Goal: Answer question/provide support

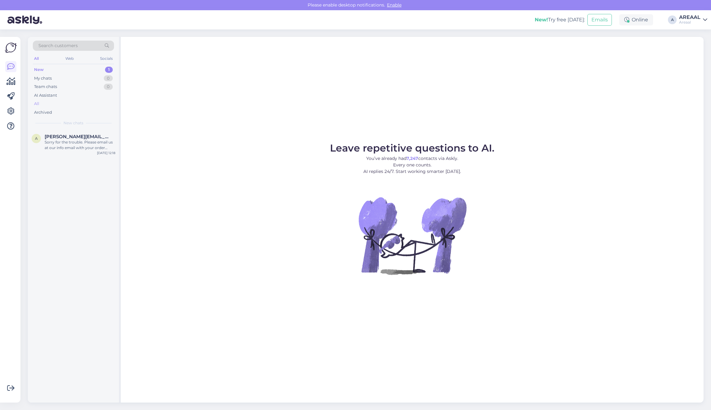
click at [67, 104] on div "All" at bounding box center [73, 103] width 81 height 9
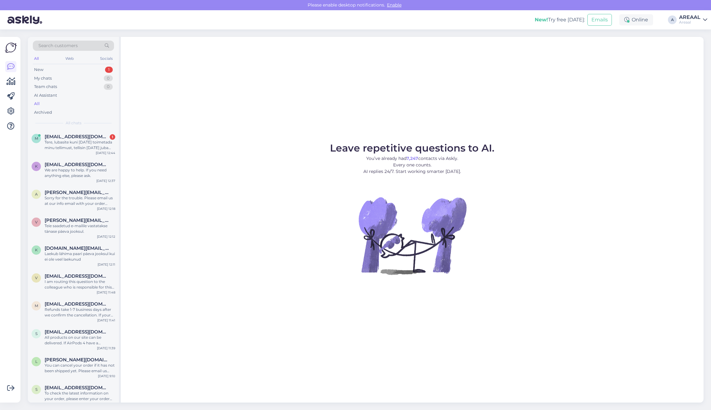
click at [176, 189] on figure "Leave repetitive questions to AI. You’ve already had 7,247 contacts via Askly. …" at bounding box center [411, 217] width 571 height 148
click at [104, 146] on div "Tere, lubasite kuni [DATE] toimetada minu tellimust, tellisin [DATE] juba kuu a…" at bounding box center [80, 144] width 71 height 11
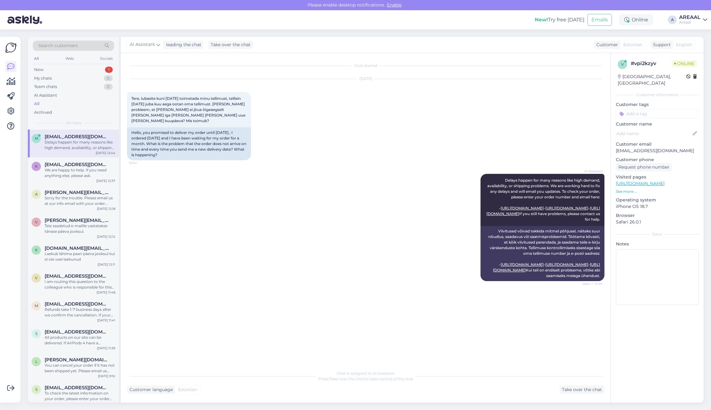
click at [634, 147] on p "[EMAIL_ADDRESS][DOMAIN_NAME]" at bounding box center [657, 150] width 83 height 7
copy p "[EMAIL_ADDRESS][DOMAIN_NAME]"
click at [634, 147] on p "[EMAIL_ADDRESS][DOMAIN_NAME]" at bounding box center [657, 150] width 83 height 7
click at [662, 403] on div "Search customers All Web Socials New 1 My chats 0 Team chats 0 AI Assistant All…" at bounding box center [367, 219] width 686 height 380
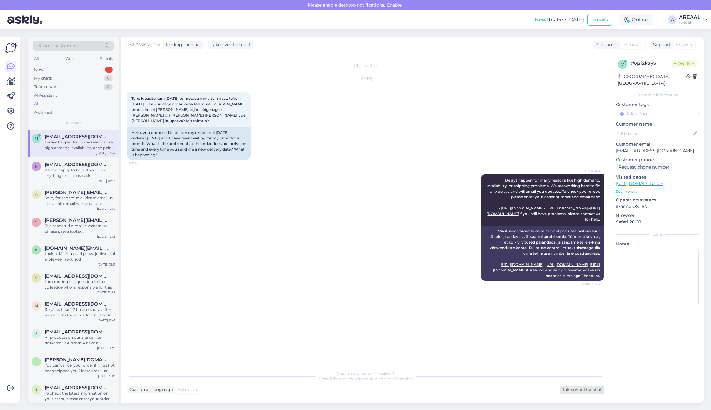
click at [571, 388] on div "Take over the chat" at bounding box center [581, 389] width 45 height 8
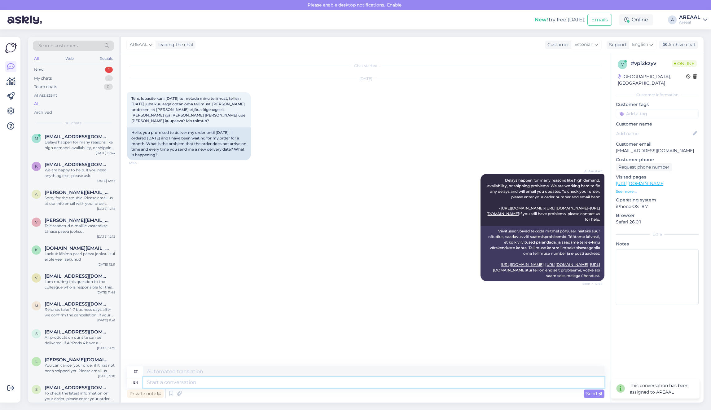
click at [447, 380] on textarea at bounding box center [373, 382] width 461 height 11
type textarea "Delviery wil"
type textarea "Delviery"
type textarea "Delivery tw"
type textarea "Kohaletoimetamine"
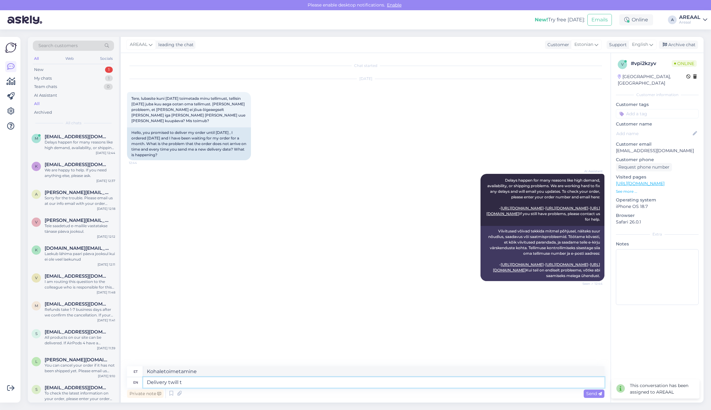
type textarea "Delivery twill ta"
type textarea "Tarne twill"
type textarea "Delivery wi"
type textarea "Kohaletoimetamine"
type textarea "Delivery will take place"
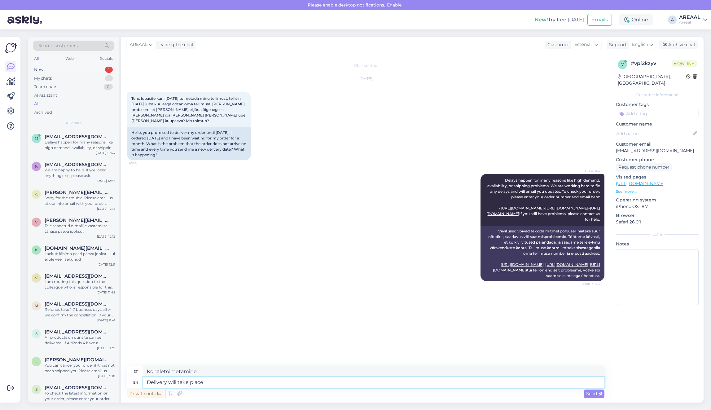
type textarea "Kohaletoimetamine võtab aega"
type textarea "Delivery will take place bet"
type textarea "Kohaletoimetamine toimub"
type textarea "Delivery will take place between 0"
type textarea "Kohaletoimetamine toimub ajavahemikus"
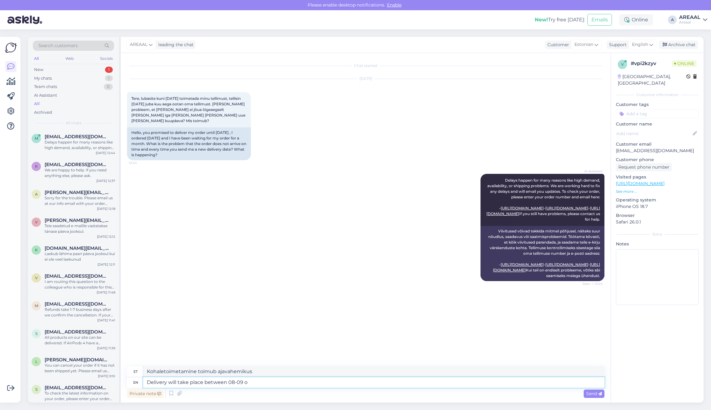
type textarea "Delivery will take place between 08-09 oc"
type textarea "Kohaletoimetamine toimub ajavahemikus 08-09"
type textarea "Delivery will take place between 08-09 october."
type textarea "Kohaletoimetamine toimub 08.-09. oktoobri vahel."
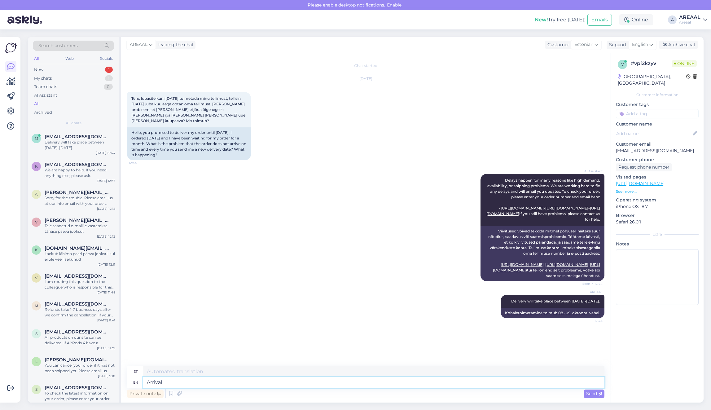
type textarea "Arrival o"
type textarea "Saabumine"
type textarea "Arrival of the product to"
type textarea "Toote saabumine"
type textarea "Arrival of the product to our w"
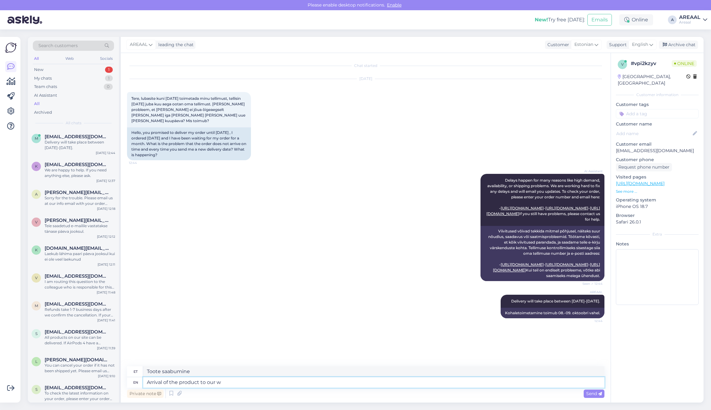
type textarea "Toote saabumine meie juurde"
type textarea "Arrival of the product to our warehouse was"
type textarea "Toote saabumine meie lattu"
type textarea "Arrival of the product to our warehouse was"
type textarea "Toote saabumine meie lattu oli"
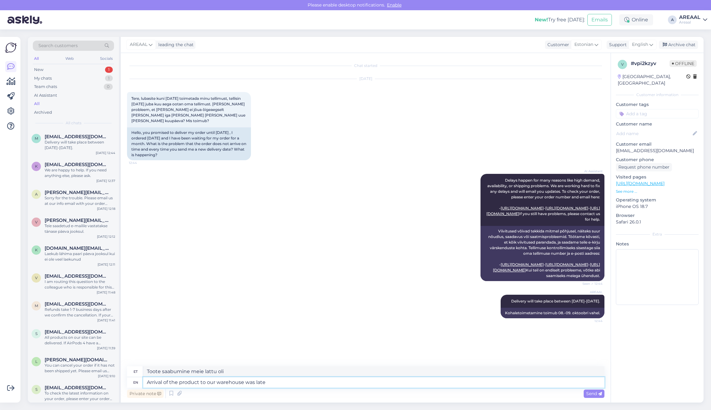
type textarea "Arrival of the product to our warehouse was late a"
type textarea "Toote saabumine meie lattu hilines"
type textarea "Arrival of the product to our warehouse was late, we a"
type textarea "Toote saabumine meie lattu hilines,"
type textarea "Arrival of the product to our warehouse was late, we are"
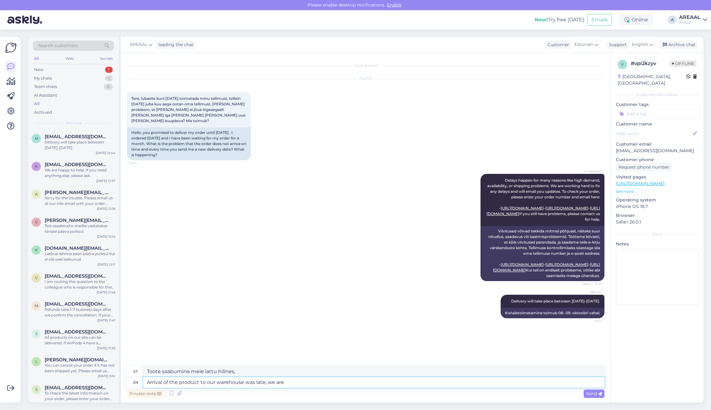
type textarea "Toote saabumine meie lattu hilines, me"
type textarea "Arrival of the product to our warehouse was late, we are sorry"
type textarea "Toote saabumine meie lattu hilines, me oleme"
type textarea "Arrival of the product to our warehouse was late, we are sorry fo"
type textarea "Toote saabumine meie lattu hilines, vabandame"
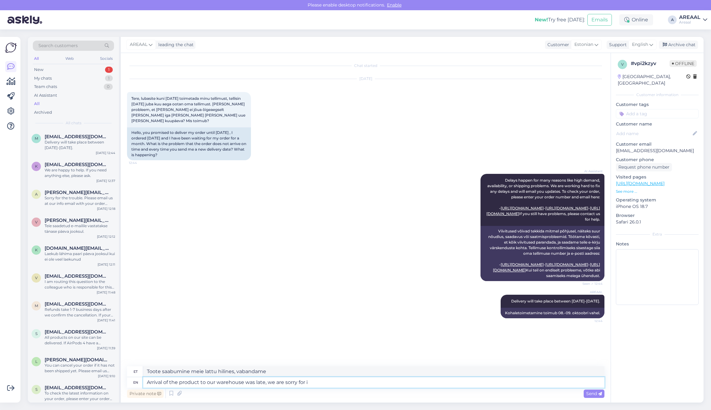
type textarea "Arrival of the product to our warehouse was late, we are sorry for in"
type textarea "Toote saabumine meie lattu hilines, vabandame selle pärast."
type textarea "Arrival of the product to our warehouse was late, we are sorry for inconvenienc…"
type textarea "Toote saabumine meie lattu hilines, vabandame ebamugavuste pärast."
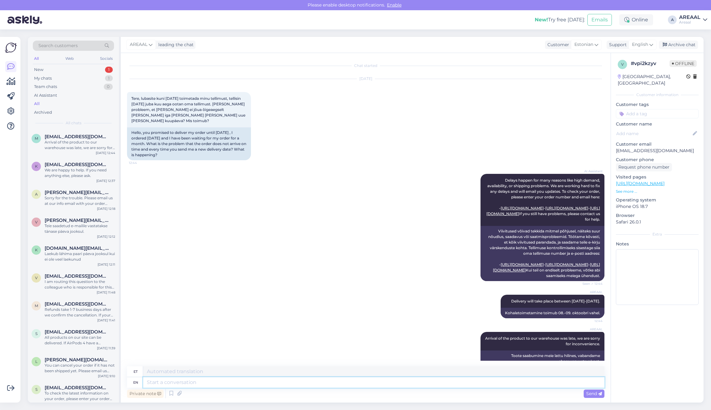
scroll to position [34, 0]
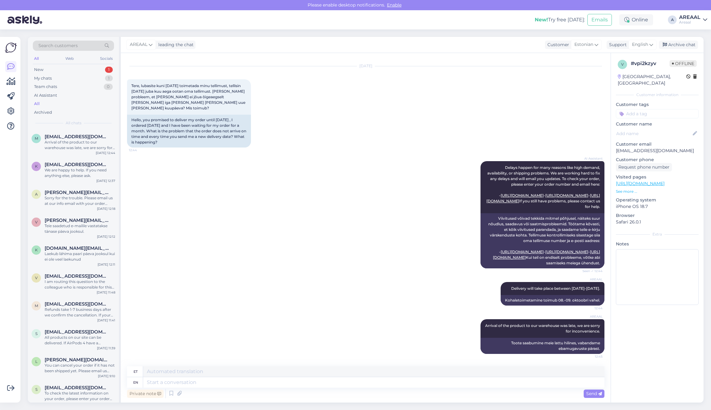
click at [398, 211] on div "AI Assistant Delays happen for many reasons like high demand, availability, or …" at bounding box center [365, 214] width 477 height 121
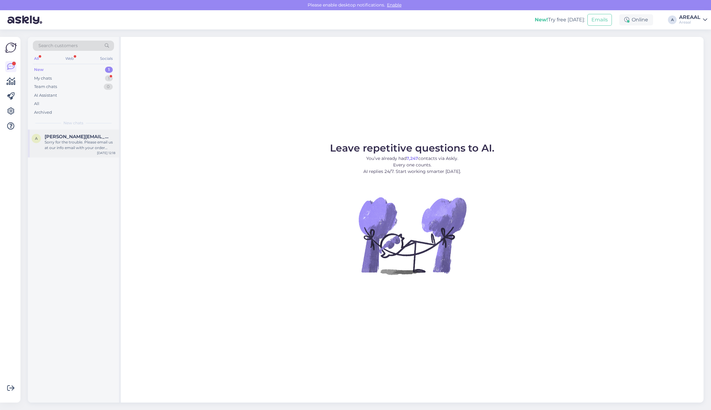
click at [108, 137] on div "[PERSON_NAME][EMAIL_ADDRESS][DOMAIN_NAME]" at bounding box center [80, 137] width 71 height 6
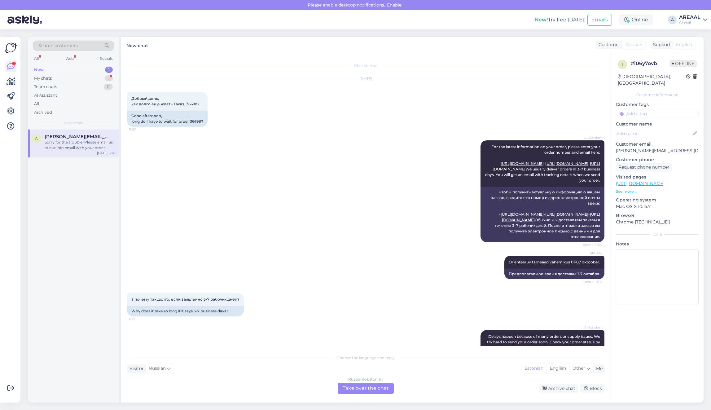
scroll to position [794, 0]
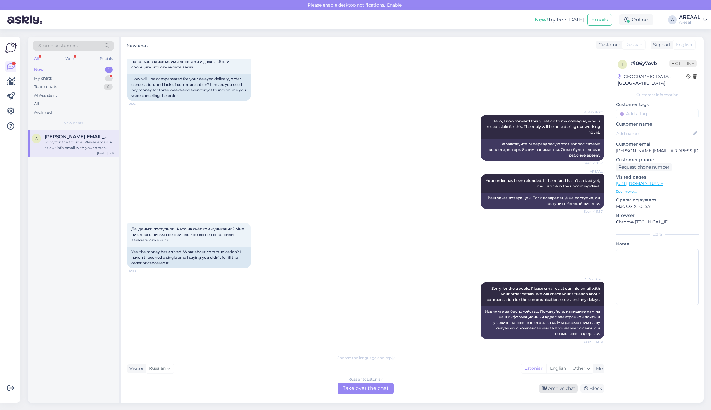
click at [555, 389] on div "Archive chat" at bounding box center [557, 388] width 39 height 8
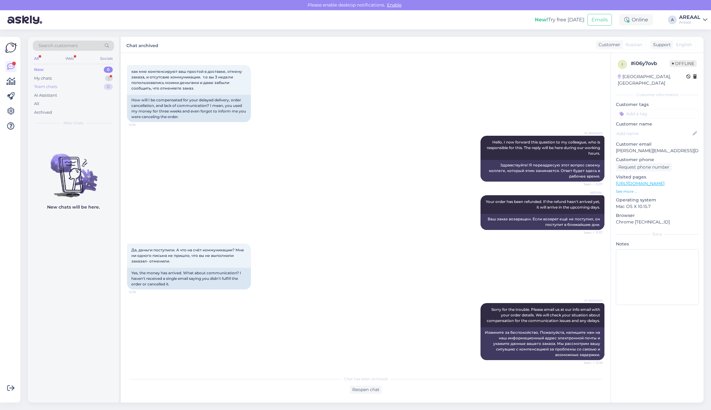
click at [96, 85] on div "Team chats 0" at bounding box center [73, 86] width 81 height 9
click at [98, 80] on div "My chats 1" at bounding box center [73, 78] width 81 height 9
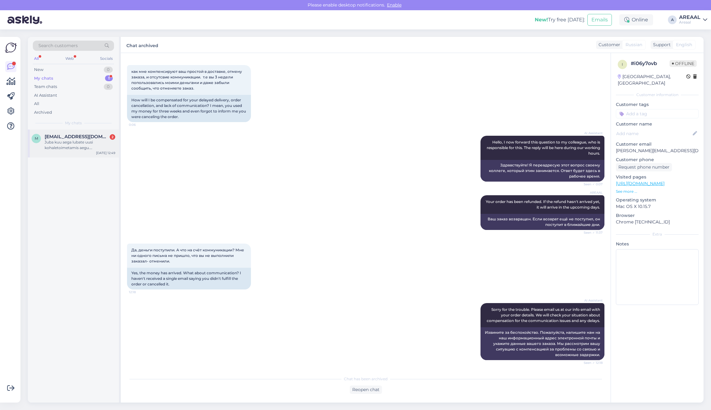
click at [92, 149] on div "Juba kuu aega lubate uusi kohaletoimetamis aegu. Mida ma kingin oma abikaasale?…" at bounding box center [80, 144] width 71 height 11
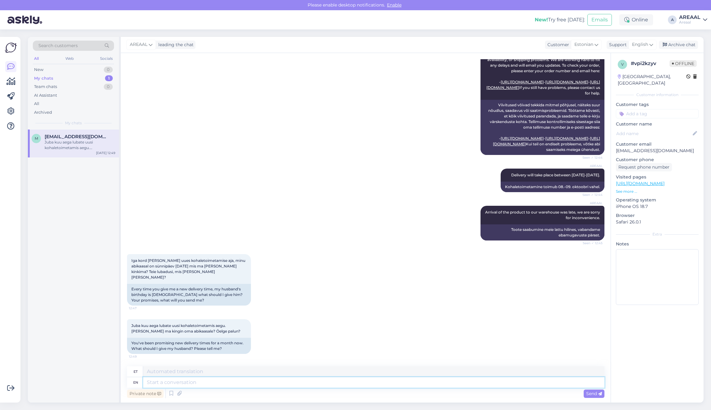
click at [277, 386] on textarea at bounding box center [373, 382] width 461 height 11
click at [277, 392] on div "Private note Send" at bounding box center [365, 393] width 477 height 12
click at [276, 385] on textarea at bounding box center [373, 382] width 461 height 11
type textarea "Teie tel"
type textarea "Teie"
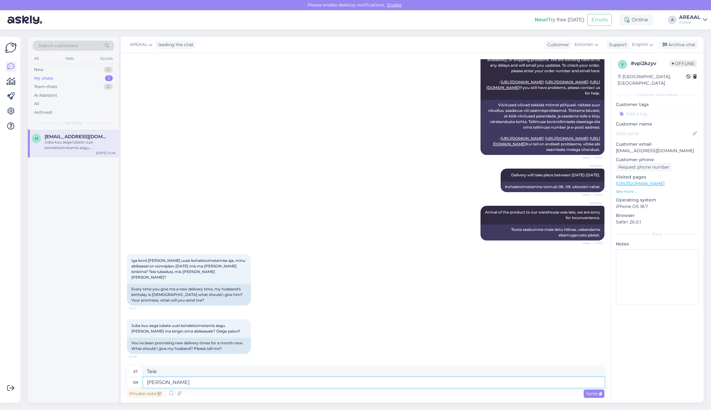
type textarea "[PERSON_NAME]"
click at [520, 177] on span "Delivery will take place between [DATE]-[DATE]." at bounding box center [555, 174] width 89 height 5
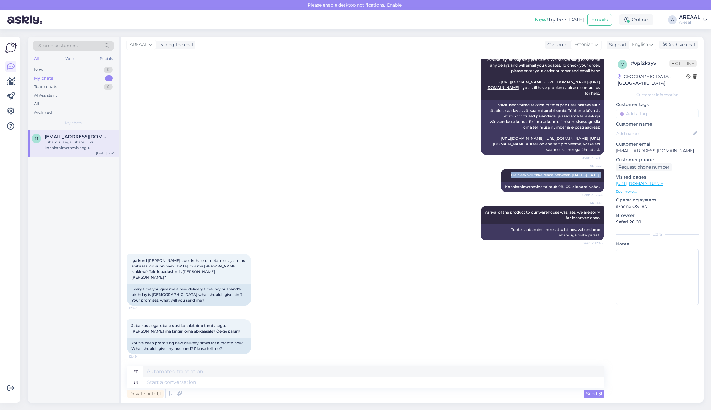
copy div "Delivery will take place between 08-09 october. Seen ✓ 12:44"
click at [207, 378] on textarea at bounding box center [373, 382] width 461 height 11
paste textarea "Delivery will take place between [DATE]-[DATE]."
type textarea "Delivery will take place between [DATE]-[DATE]."
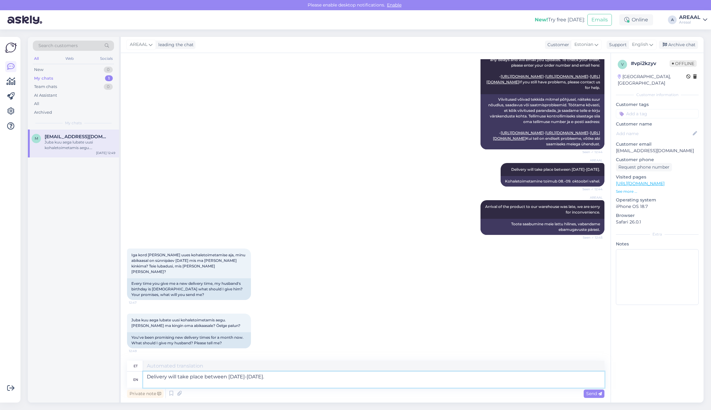
type textarea "Kohaletoimetamine toimub 08.-09. oktoobri vahel."
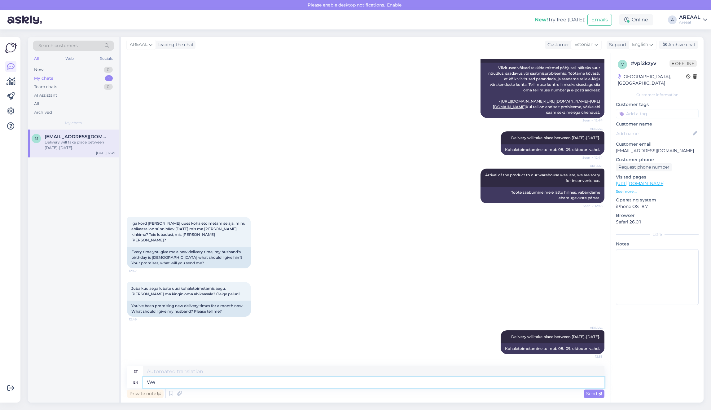
type textarea "We a"
type textarea "Meie"
type textarea "We are s"
type textarea "Me oleme"
type textarea "We are sorry for"
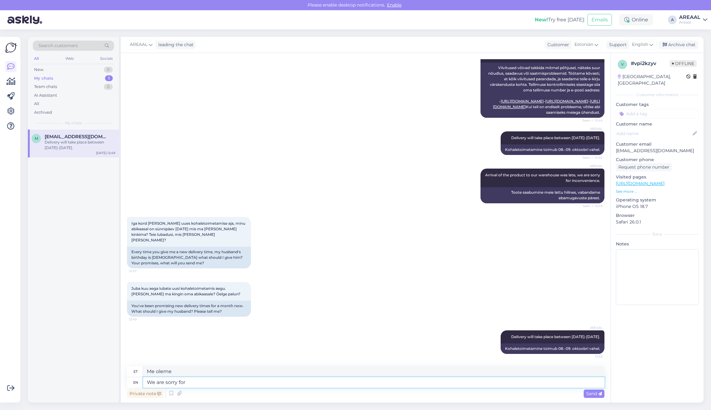
type textarea "Meil on kahju"
type textarea "We are sorry for the in"
type textarea "Meil on kahju selle pärast"
type textarea "We are sorry for the inconvenience."
type textarea "Vabandame ebamugavuste pärast."
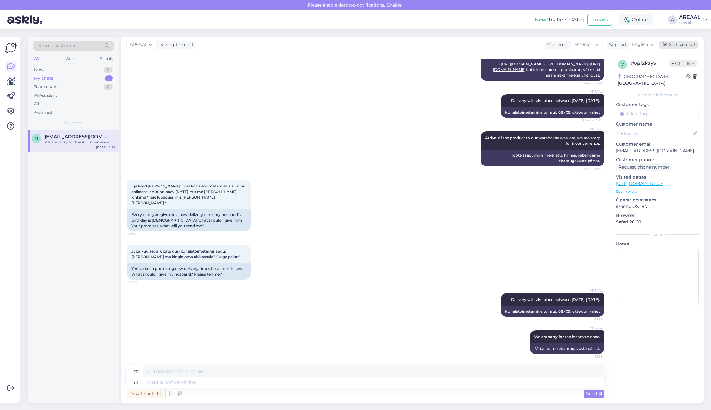
click at [681, 43] on div "Archive chat" at bounding box center [678, 45] width 39 height 8
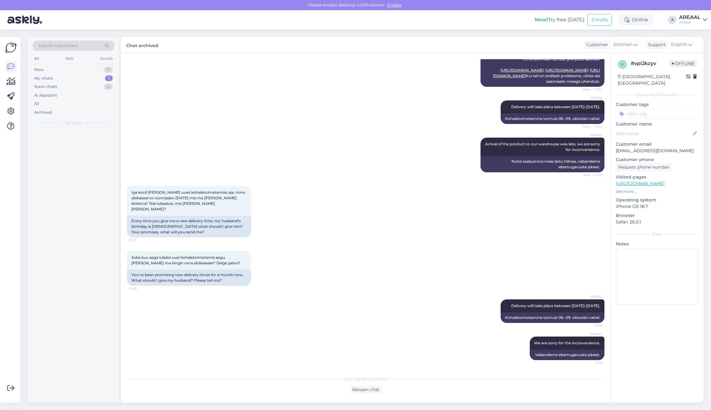
scroll to position [210, 0]
click at [74, 99] on div "AI Assistant" at bounding box center [73, 95] width 81 height 9
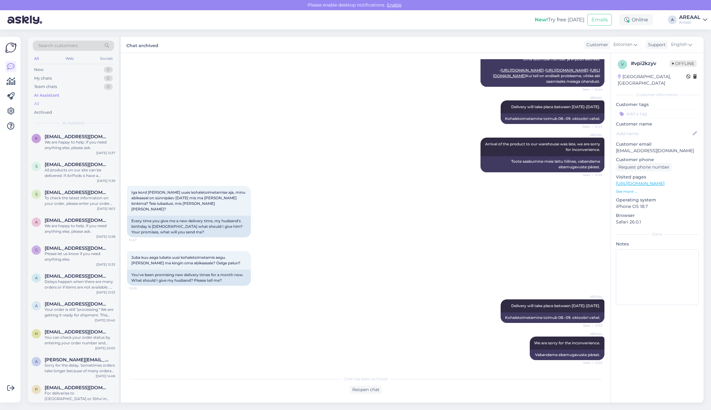
click at [76, 103] on div "All" at bounding box center [73, 103] width 81 height 9
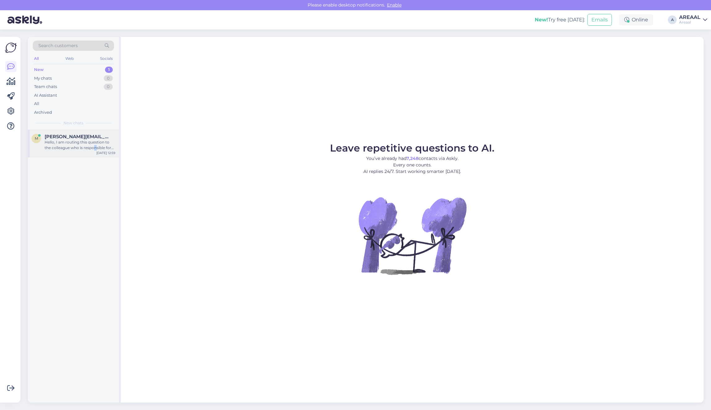
click at [95, 146] on div "Hello, I am routing this question to the colleague who is responsible for this …" at bounding box center [80, 144] width 71 height 11
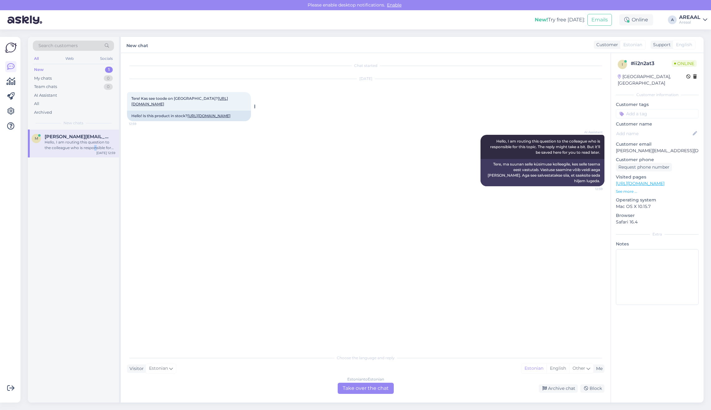
click at [226, 102] on link "[URL][DOMAIN_NAME]" at bounding box center [179, 101] width 97 height 10
click at [352, 385] on div "Estonian to Estonian Take over the chat" at bounding box center [366, 387] width 56 height 11
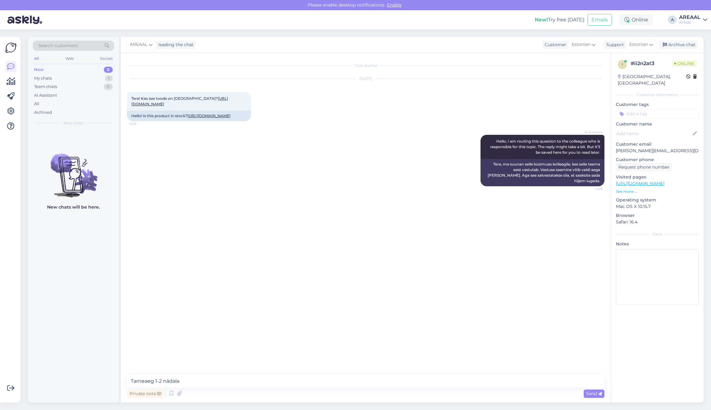
type textarea "Tarneaeg 1-2 nädalat"
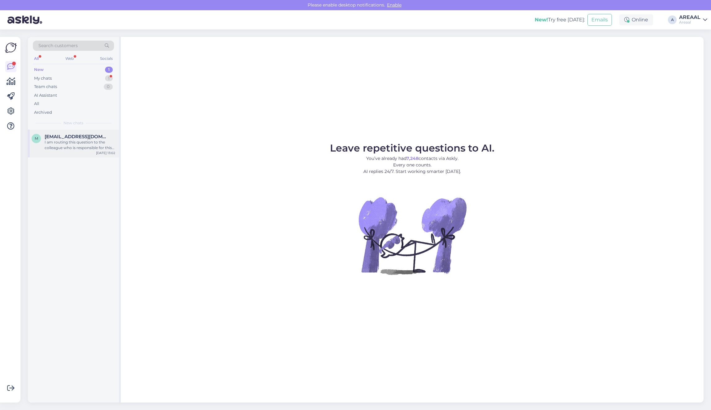
click at [103, 136] on div "[EMAIL_ADDRESS][DOMAIN_NAME]" at bounding box center [80, 137] width 71 height 6
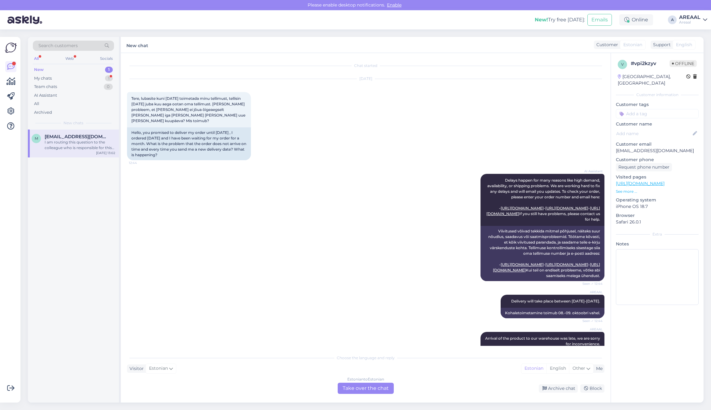
scroll to position [372, 0]
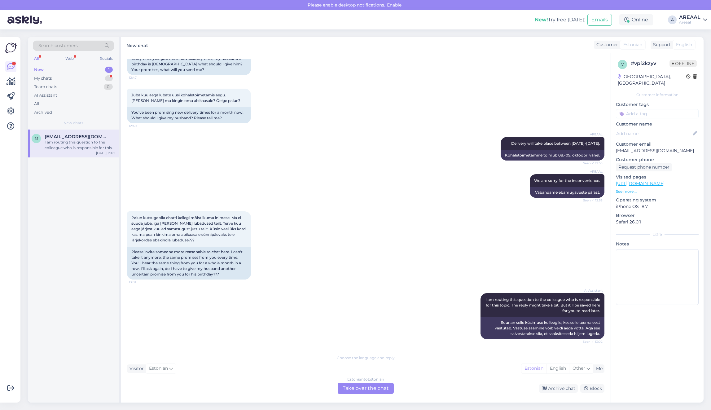
click at [382, 376] on div "Choose the language and reply Visitor Estonian Me Estonian English Other Estoni…" at bounding box center [365, 372] width 477 height 42
click at [381, 383] on div "Estonian to Estonian Take over the chat" at bounding box center [366, 387] width 56 height 11
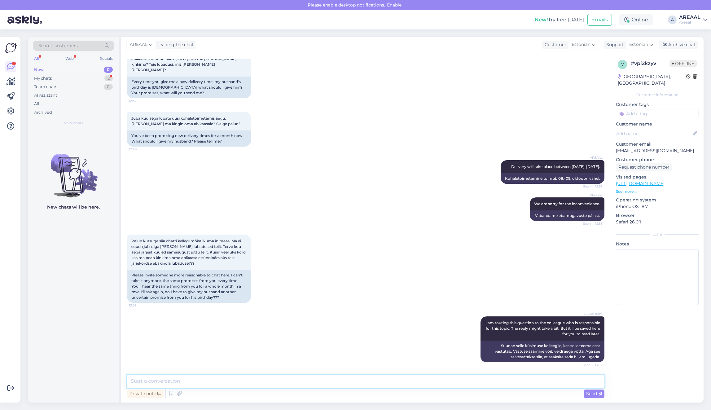
click at [425, 380] on textarea at bounding box center [365, 380] width 477 height 13
type textarea "Teie tellimuse tarne toimub vahemikus [DATE]-[DATE]"
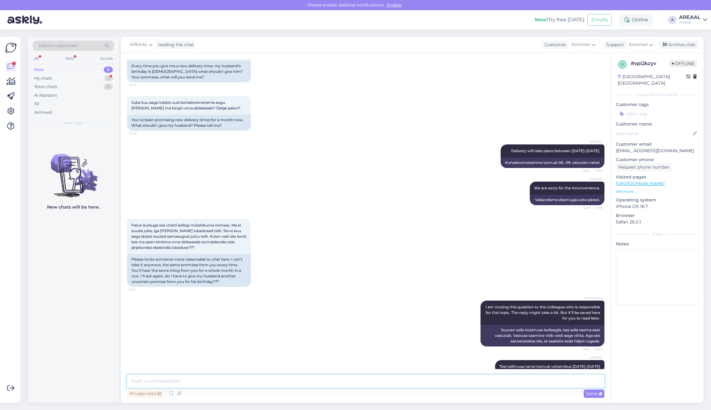
scroll to position [376, 0]
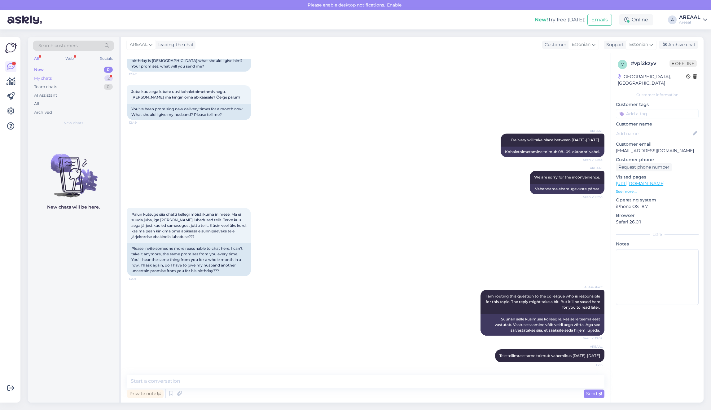
click at [83, 79] on div "My chats 2" at bounding box center [73, 78] width 81 height 9
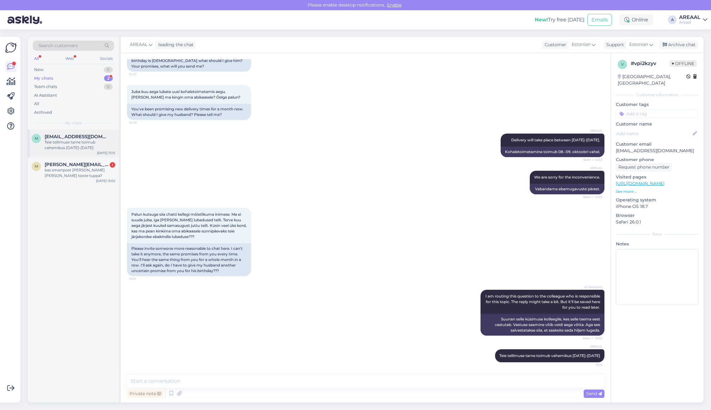
click at [90, 140] on div "Teie tellimuse tarne toimub vahemikus [DATE]-[DATE]" at bounding box center [80, 144] width 71 height 11
click at [92, 166] on span "[PERSON_NAME][EMAIL_ADDRESS][DOMAIN_NAME]" at bounding box center [77, 165] width 64 height 6
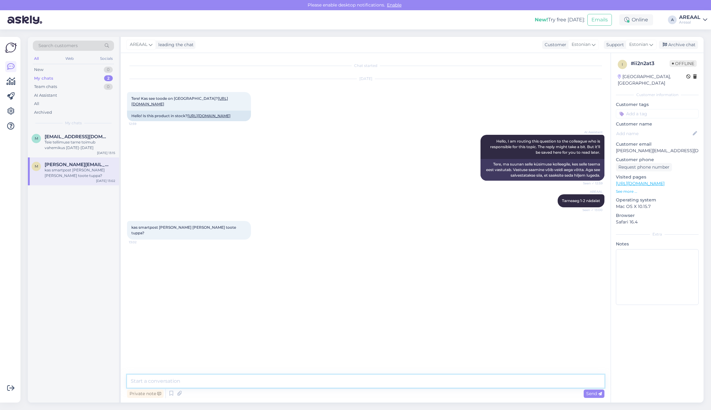
click at [247, 383] on textarea at bounding box center [365, 380] width 477 height 13
type textarea "Kahjuks ei ole tuppavedu võimalik hetkel pakkuda, vabandame"
click at [68, 107] on div "All" at bounding box center [73, 103] width 81 height 9
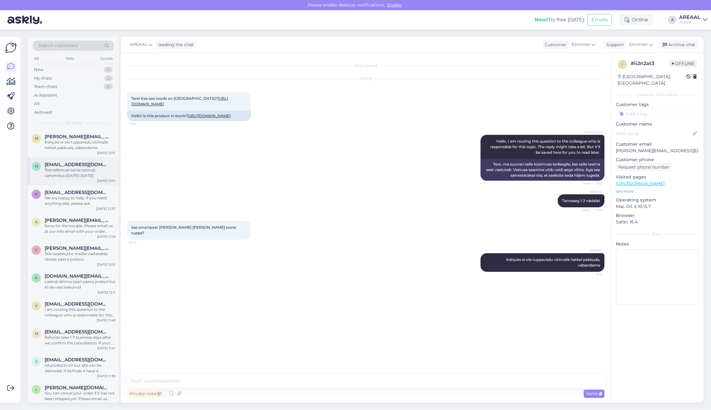
click at [88, 183] on div "M [EMAIL_ADDRESS][DOMAIN_NAME] Teie tellimuse tarne toimub vahemikus [DATE]-[DA…" at bounding box center [73, 171] width 91 height 28
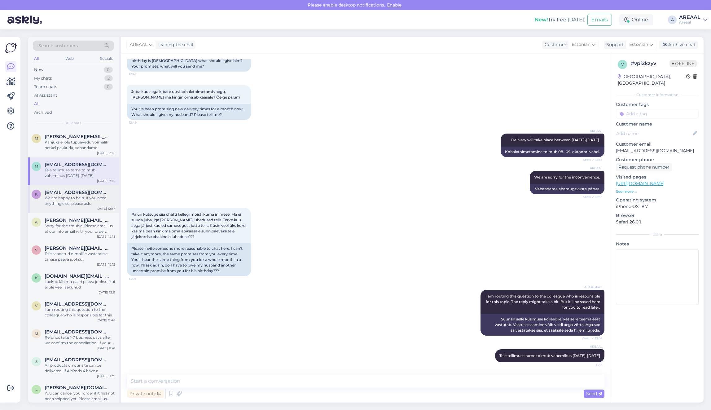
click at [87, 191] on span "[EMAIL_ADDRESS][DOMAIN_NAME]" at bounding box center [77, 192] width 64 height 6
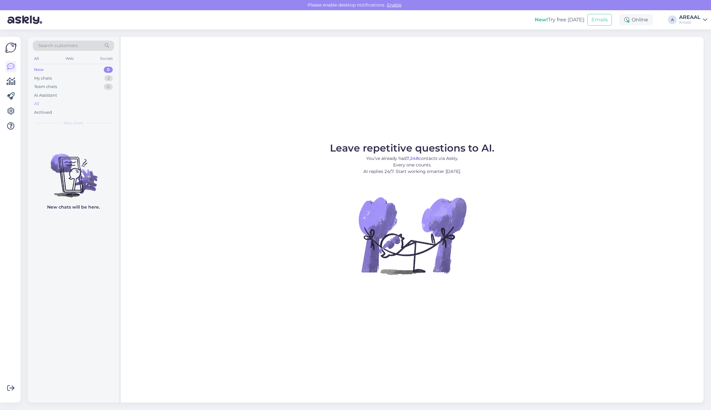
click at [74, 101] on div "All" at bounding box center [73, 103] width 81 height 9
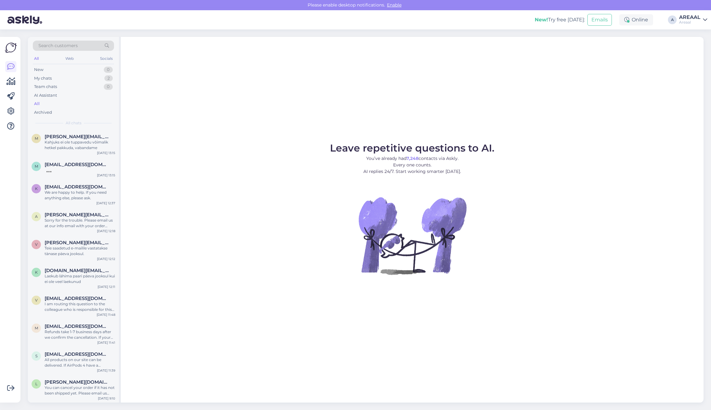
click at [477, 407] on div "Search customers All Web Socials New 0 My chats 2 Team chats 0 AI Assistant All…" at bounding box center [367, 219] width 686 height 380
click at [401, 94] on div "Leave repetitive questions to AI. You’ve already had 7,248 contacts via Askly. …" at bounding box center [412, 219] width 582 height 365
click at [217, 108] on div "Leave repetitive questions to AI. You’ve already had 7,248 contacts via Askly. …" at bounding box center [412, 219] width 582 height 365
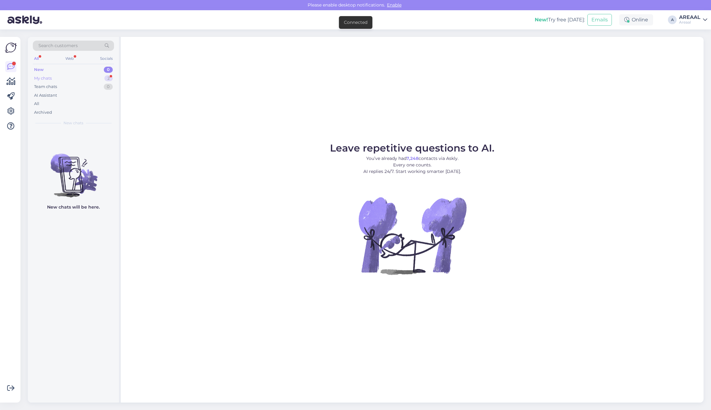
click at [104, 80] on div "My chats 2" at bounding box center [73, 78] width 81 height 9
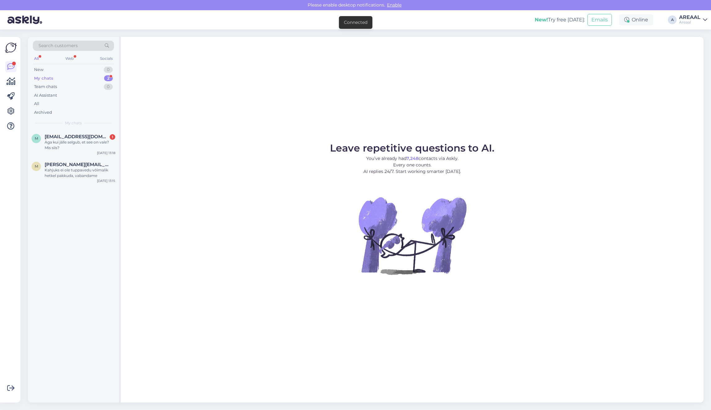
click at [233, 160] on figure "Leave repetitive questions to AI. You’ve already had 7,248 contacts via Askly. …" at bounding box center [411, 217] width 571 height 148
click at [182, 103] on div "Leave repetitive questions to AI. You’ve already had 7,248 contacts via Askly. …" at bounding box center [412, 219] width 582 height 365
click at [75, 103] on div "All" at bounding box center [73, 103] width 81 height 9
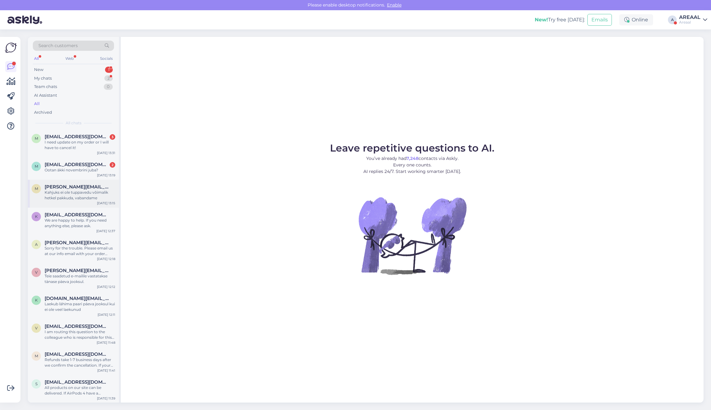
click at [94, 184] on span "[PERSON_NAME][EMAIL_ADDRESS][DOMAIN_NAME]" at bounding box center [77, 187] width 64 height 6
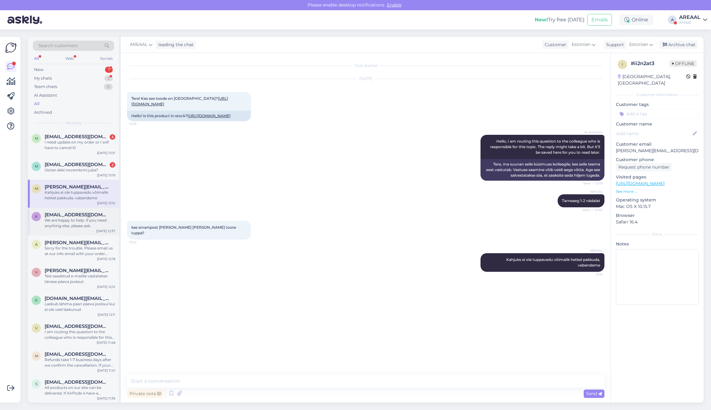
click at [86, 221] on div "We are happy to help. If you need anything else, please ask." at bounding box center [80, 222] width 71 height 11
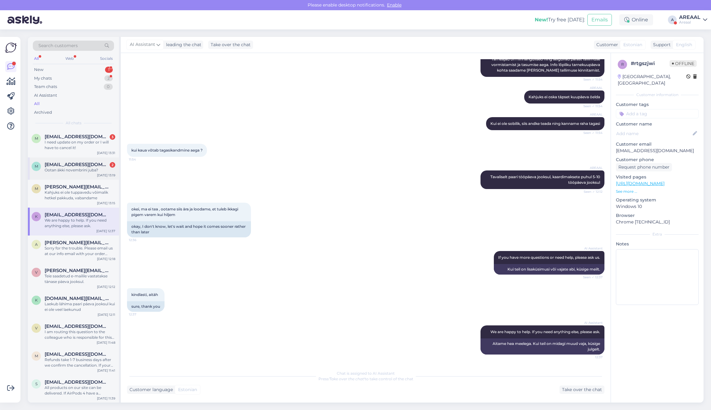
click at [78, 160] on div "M Minipicto9@gmail.com 2 Ootan äkki novembrini juba? Oct 7 13:19" at bounding box center [73, 168] width 91 height 22
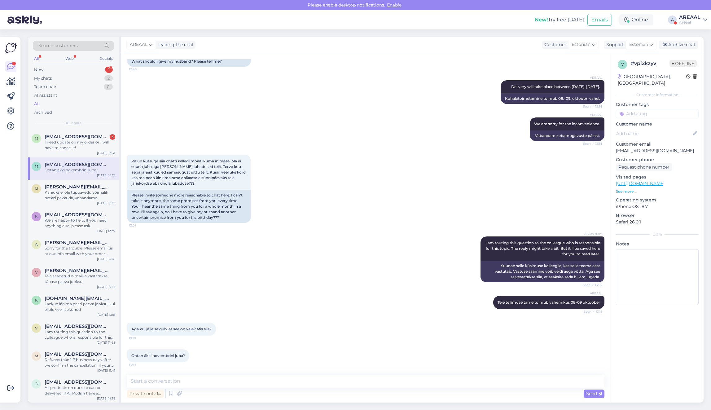
click at [699, 38] on div "AREAAL leading the chat Customer Estonian Support Estonian Archive chat" at bounding box center [412, 45] width 582 height 16
click at [691, 41] on div "Archive chat" at bounding box center [678, 45] width 39 height 8
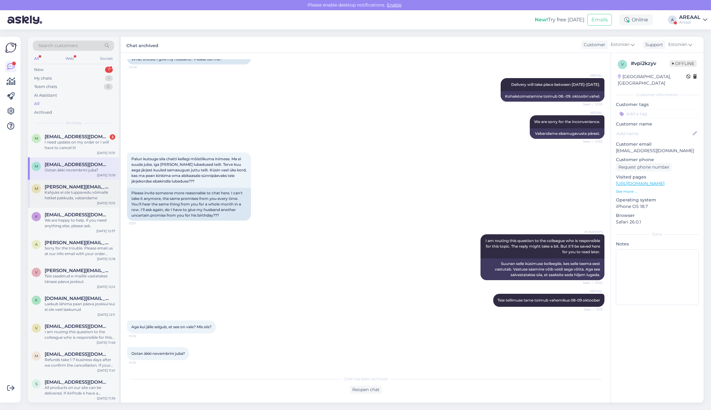
click at [81, 205] on div "m maria.laanejarv@gmail.com Kahjuks ei ole tuppavedu võimalik hetkel pakkuda, v…" at bounding box center [73, 194] width 91 height 28
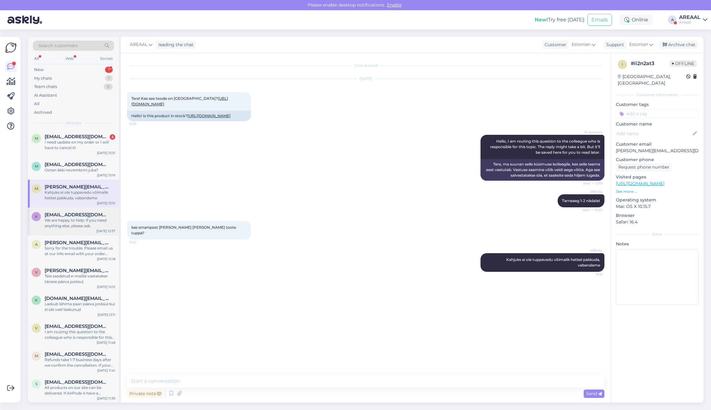
click at [80, 224] on div "We are happy to help. If you need anything else, please ask." at bounding box center [80, 222] width 71 height 11
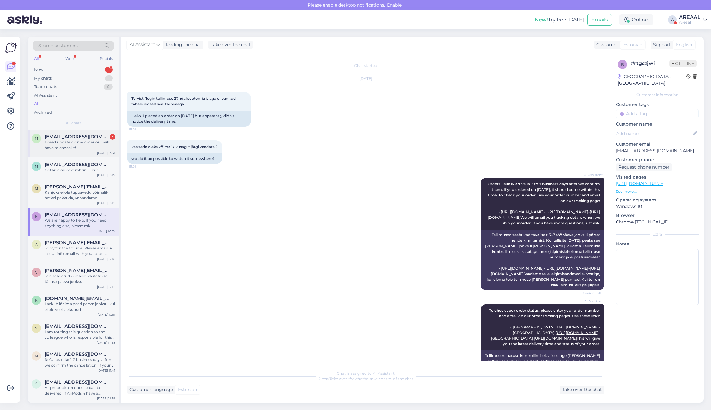
scroll to position [1483, 0]
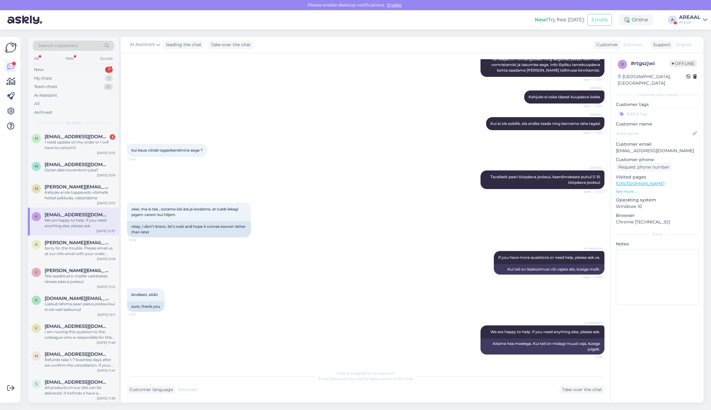
click at [683, 15] on div "AREAAL" at bounding box center [689, 17] width 21 height 5
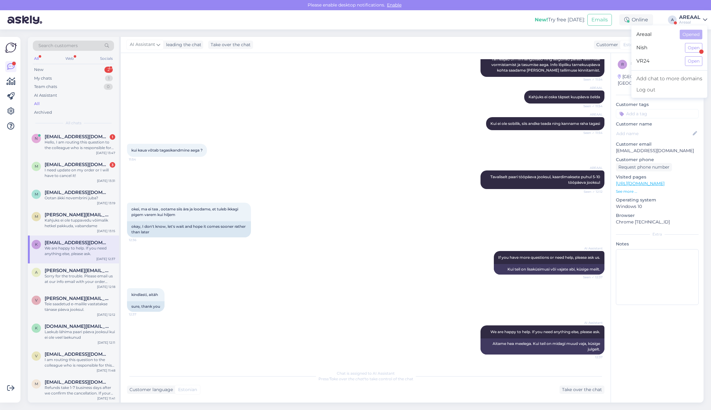
click at [426, 137] on div "AREAAL Kui ei ole sobilik, siis andke teada ning kanname raha tagasi Seen ✓ 11:…" at bounding box center [365, 123] width 477 height 27
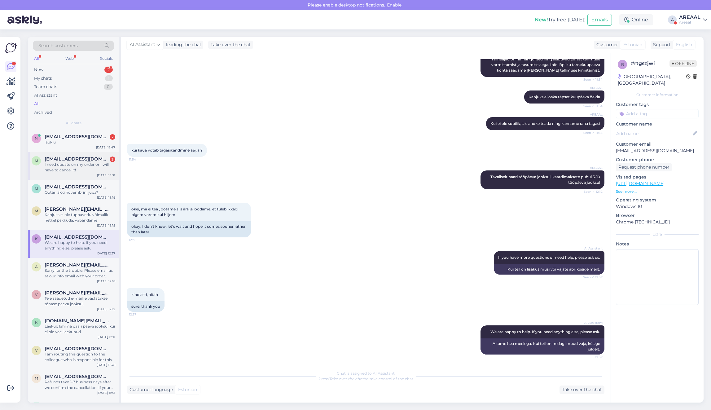
click at [81, 165] on div "I need update on my order or I will have to cancel it!" at bounding box center [80, 167] width 71 height 11
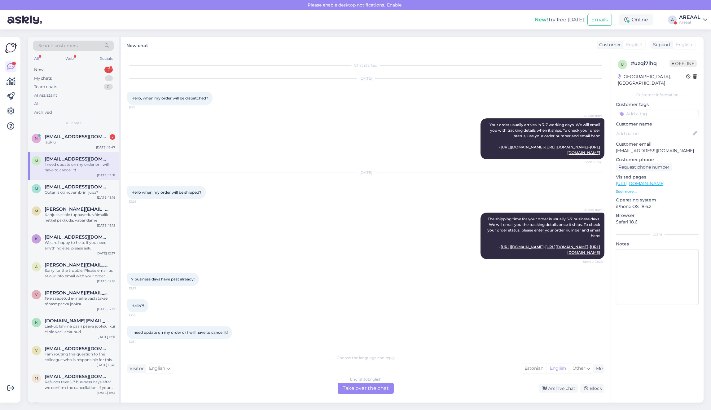
click at [353, 389] on div "English to English Take over the chat" at bounding box center [366, 387] width 56 height 11
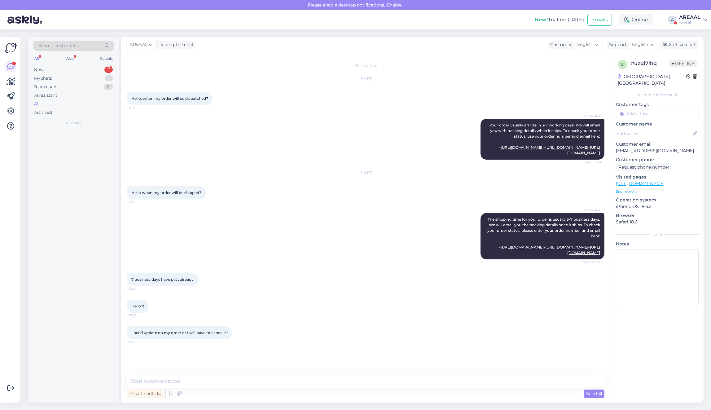
scroll to position [0, 0]
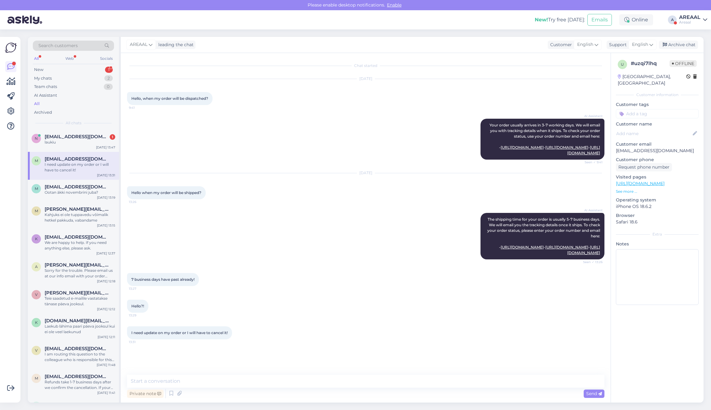
click at [356, 387] on div "Private note Send" at bounding box center [365, 393] width 477 height 12
click at [369, 386] on textarea at bounding box center [365, 380] width 477 height 13
type textarea "Approximate delivery time for this model is 2-4 weeks"
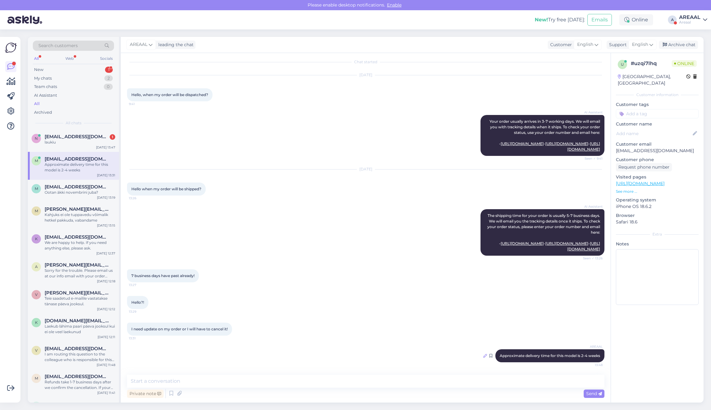
click at [483, 356] on icon at bounding box center [485, 356] width 4 height 4
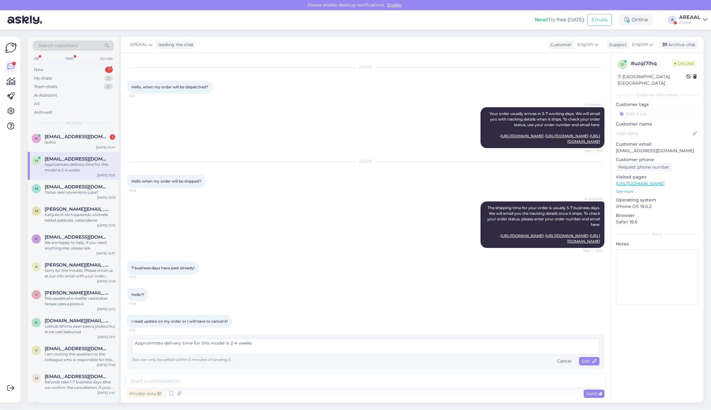
drag, startPoint x: 232, startPoint y: 351, endPoint x: 277, endPoint y: 355, distance: 45.2
click at [270, 354] on textarea "Approximate delivery time for this model is 2-4 weeks" at bounding box center [365, 346] width 467 height 16
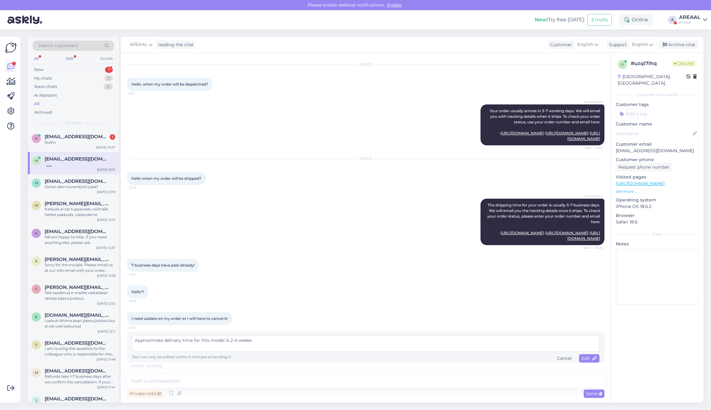
click at [247, 351] on textarea "Approximate delivery time for this model is 2-4 weeks" at bounding box center [365, 343] width 467 height 16
type textarea "Approximate delivery time for this model is 2-4 wee ks"
click at [281, 351] on textarea at bounding box center [365, 343] width 467 height 16
drag, startPoint x: 239, startPoint y: 383, endPoint x: 232, endPoint y: 386, distance: 7.6
click at [270, 233] on div "AI Assistant The shipping time for your order is usually 5-7 business days. We …" at bounding box center [365, 222] width 477 height 60
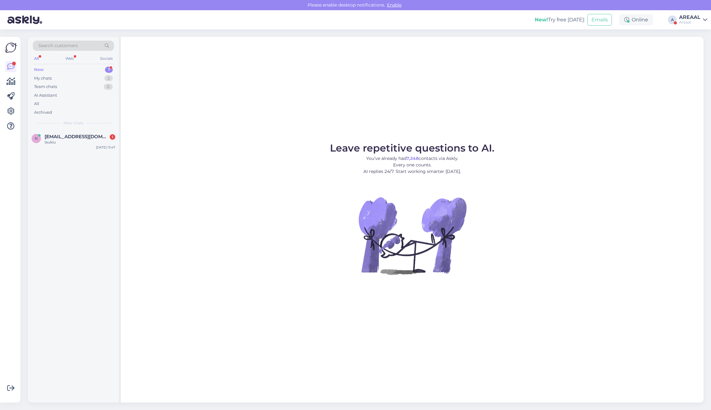
click at [96, 172] on div "n [EMAIL_ADDRESS][DOMAIN_NAME] 1 laukiu [DATE] 13:47" at bounding box center [73, 265] width 91 height 273
click at [57, 102] on div "All" at bounding box center [73, 103] width 81 height 9
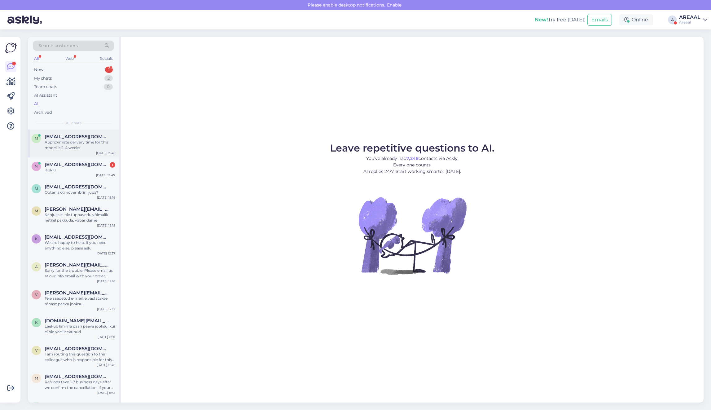
click at [74, 144] on div "Approximate delivery time for this model is 2-4 weeks" at bounding box center [80, 144] width 71 height 11
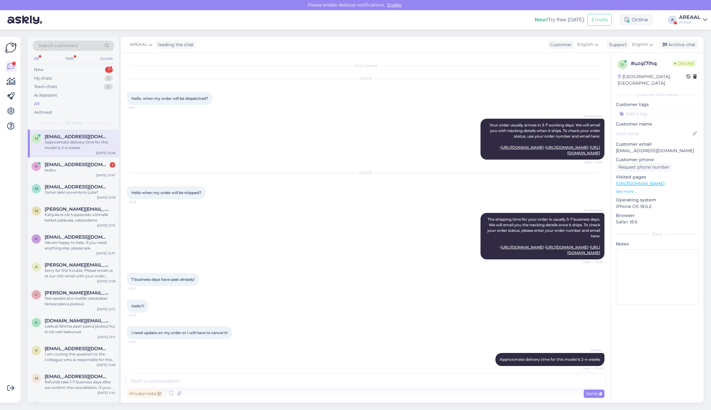
scroll to position [14, 0]
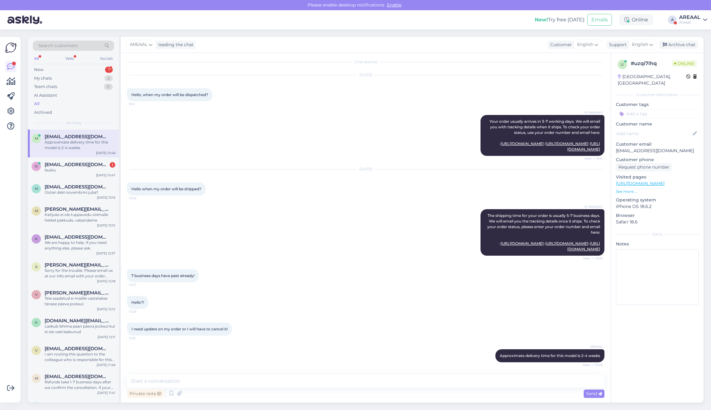
click at [486, 338] on div "I need update on my order or I will have to cancel it! 13:31" at bounding box center [365, 329] width 477 height 27
click at [481, 357] on div "AREAAL Approximate delivery time for this model is 2-4 weeks Seen ✓ 13:48" at bounding box center [365, 355] width 477 height 27
click at [495, 356] on div "AREAAL Approximate delivery time for this model is 2-4 weeks Seen ✓ 13:48" at bounding box center [549, 355] width 109 height 13
click at [460, 383] on textarea at bounding box center [365, 380] width 477 height 13
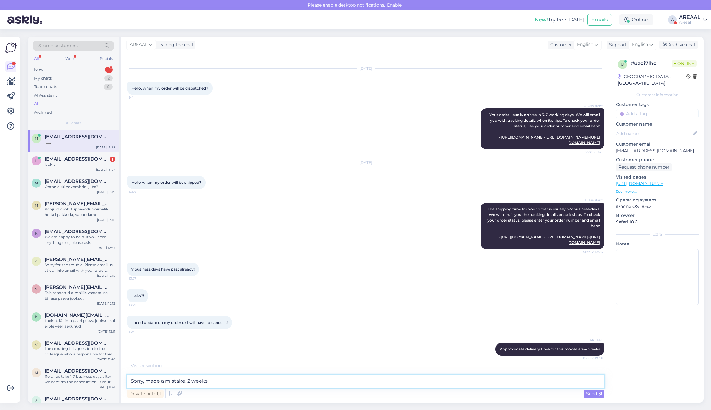
type textarea "Sorry, made a mistake. 2 weeks*"
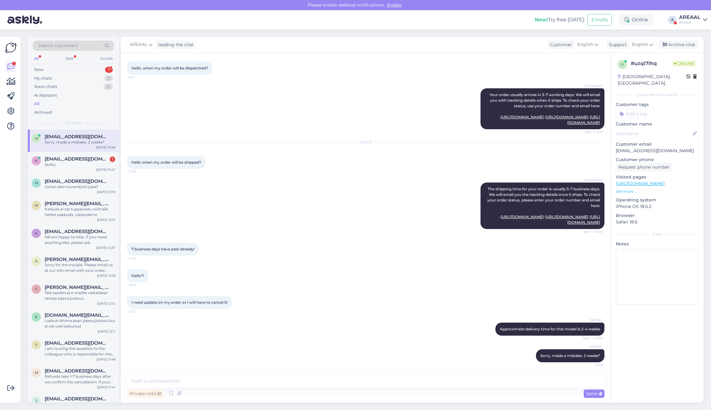
click at [284, 184] on div "AI Assistant The shipping time for your order is usually 5-7 business days. We …" at bounding box center [365, 206] width 477 height 60
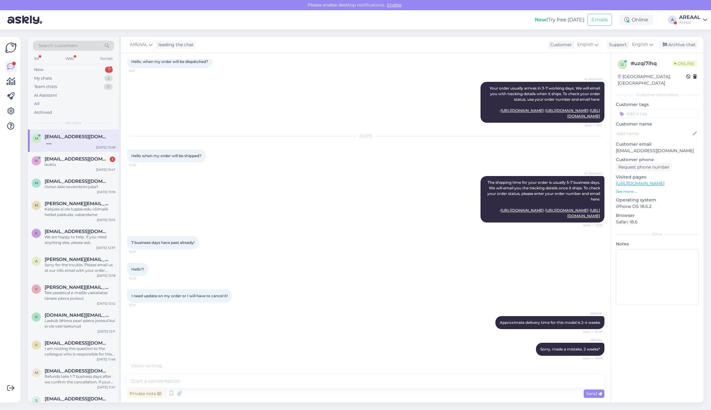
scroll to position [47, 0]
click at [401, 394] on div "Private note Send" at bounding box center [365, 393] width 477 height 12
click at [399, 381] on textarea at bounding box center [365, 380] width 477 height 13
type textarea "So the delivery should take place during this week"
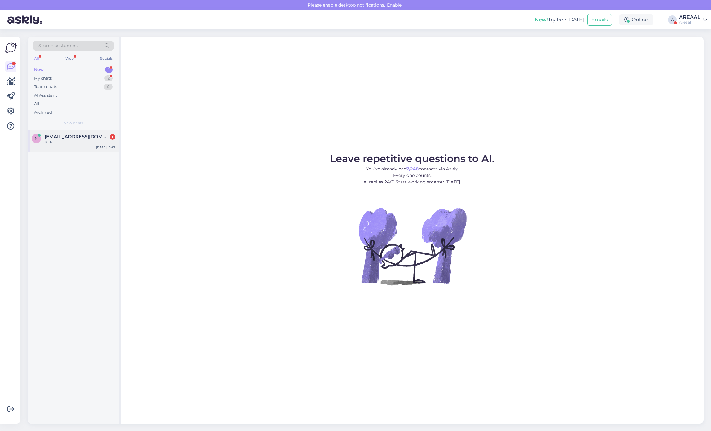
click at [106, 138] on span "[EMAIL_ADDRESS][DOMAIN_NAME]" at bounding box center [77, 137] width 64 height 6
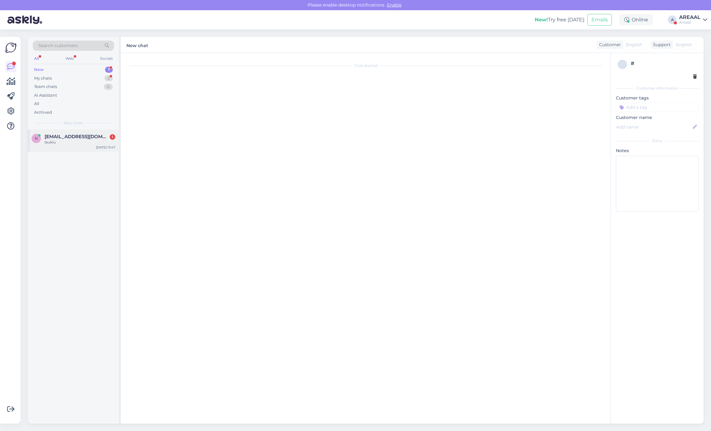
scroll to position [2110, 0]
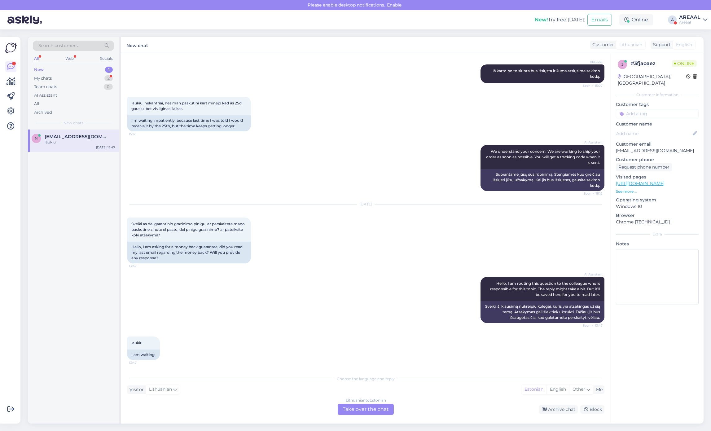
click at [357, 407] on div "Lithuanian to Estonian Take over the chat" at bounding box center [366, 408] width 56 height 11
click at [356, 403] on div "Lithuanian to Estonian Take over the chat" at bounding box center [366, 408] width 56 height 11
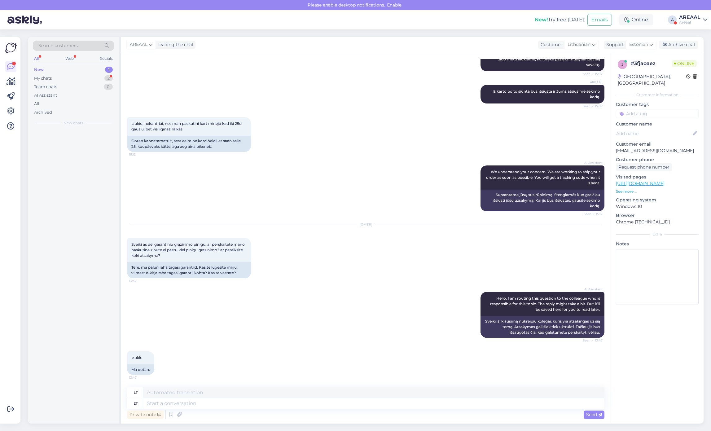
scroll to position [2084, 0]
drag, startPoint x: 360, startPoint y: 404, endPoint x: 368, endPoint y: 402, distance: 8.1
click at [360, 404] on textarea at bounding box center [373, 403] width 461 height 11
type textarea "E-mails a"
type textarea "El. laiškai"
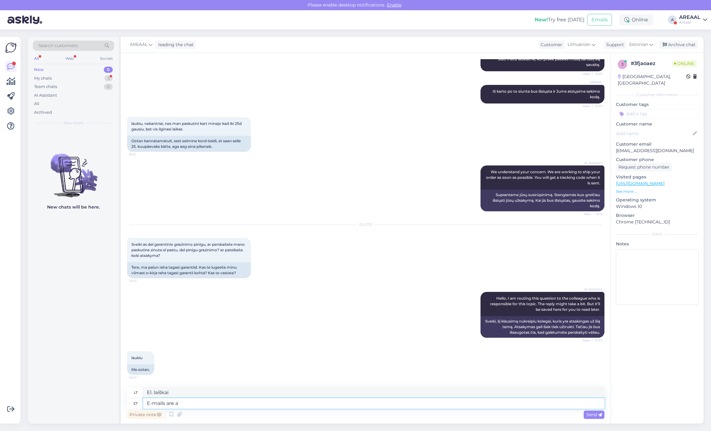
type textarea "E-mails are an"
type textarea "El. laiškai yra"
type textarea "E-mails are answered wi"
type textarea "Į el. laiškus atsakoma."
type textarea "E-mails are answered within 21"
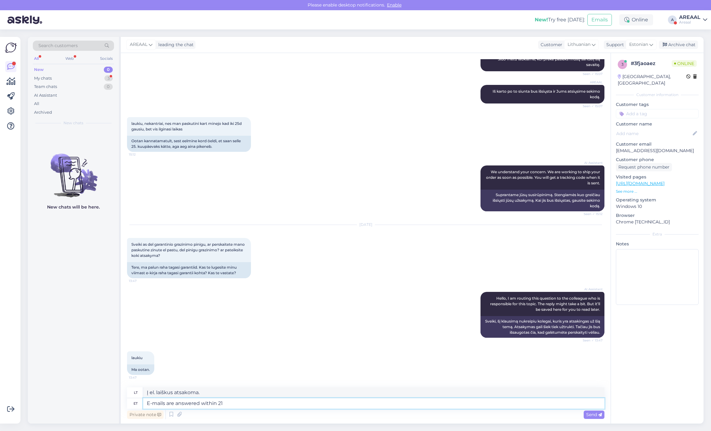
type textarea "Į el. laiškus atsakoma per"
type textarea "E-mails are answered within 2 wor"
type textarea "Į el. laiškus atsakoma per 2 val."
type textarea "E-mails are answered within 2 working day"
type textarea "Į el. laiškus atsakoma per 2 darbo dienas"
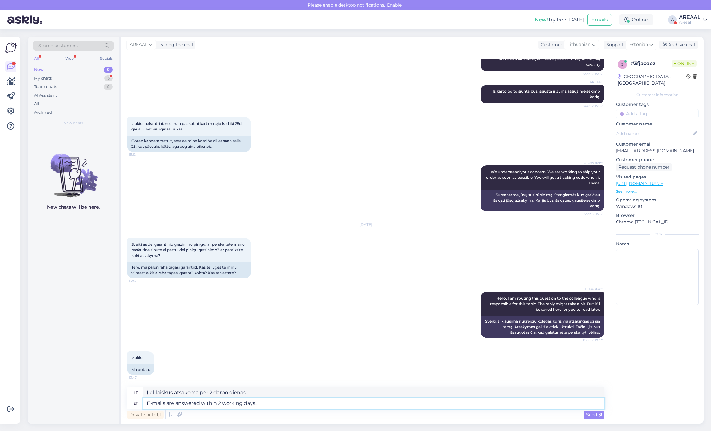
type textarea "E-mails are answered within 2 working days."
type textarea "Į el. laiškus atsakoma per 2 darbo dienas."
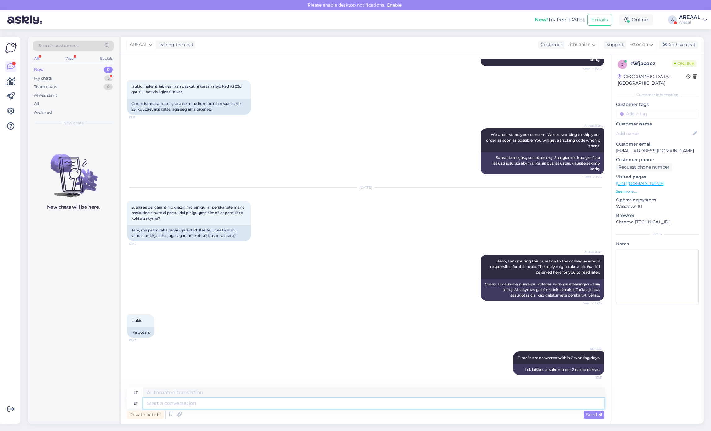
scroll to position [2121, 0]
click at [664, 43] on icon at bounding box center [664, 45] width 4 height 4
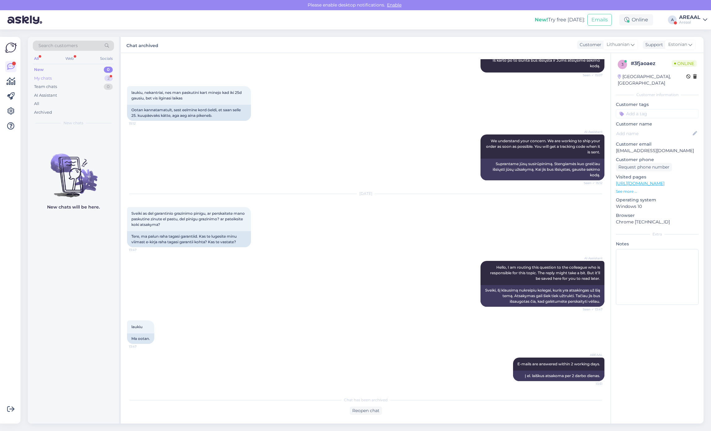
click at [91, 79] on div "My chats 2" at bounding box center [73, 78] width 81 height 9
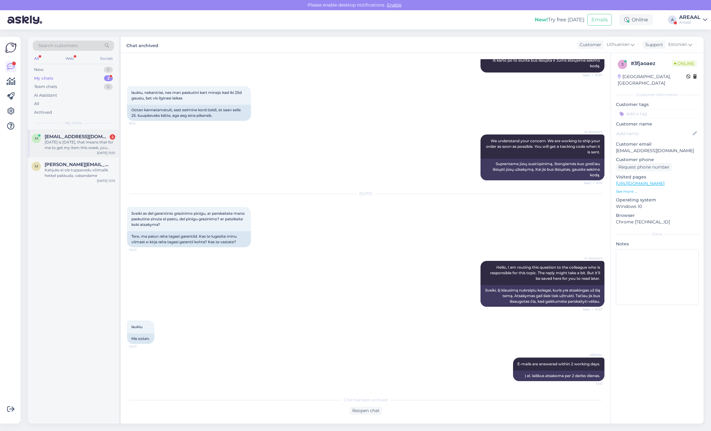
click at [96, 146] on div "[DATE] is [DATE], that means that for me to get my item this week, you should d…" at bounding box center [80, 144] width 71 height 11
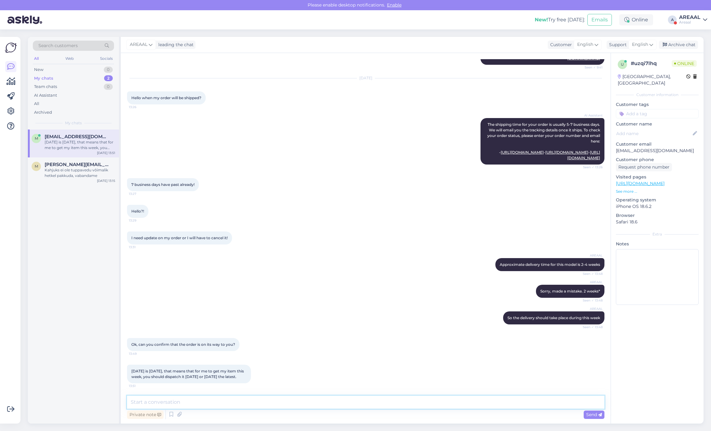
click at [285, 407] on textarea at bounding box center [365, 401] width 477 height 13
click at [282, 404] on textarea at bounding box center [365, 401] width 477 height 13
type textarea "The product arrived in [GEOGRAPHIC_DATA] and will be shipped next"
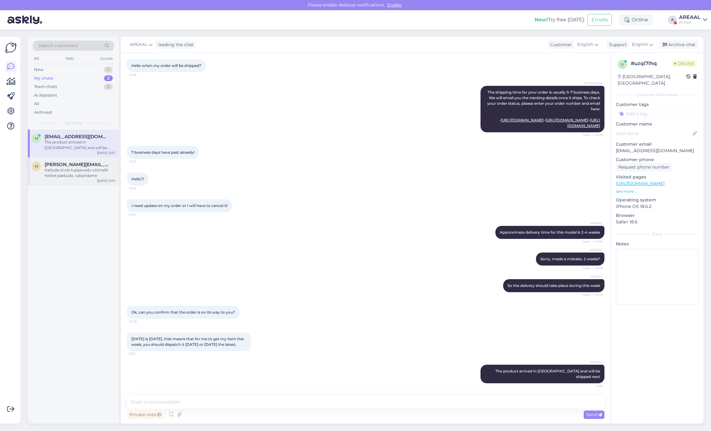
click at [93, 169] on div "Kahjuks ei ole tuppavedu võimalik hetkel pakkuda, vabandame" at bounding box center [80, 172] width 71 height 11
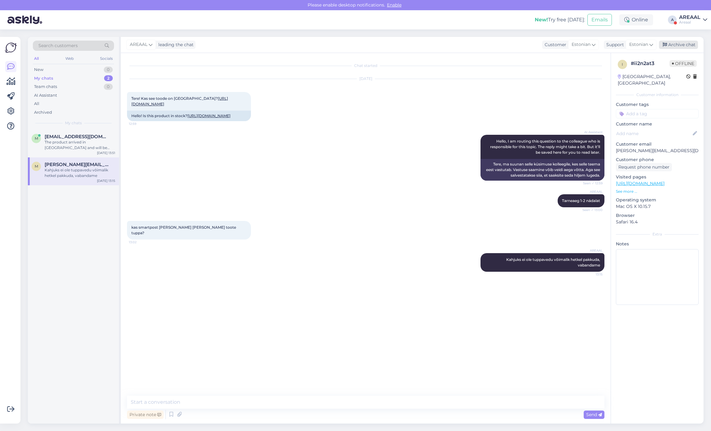
click at [687, 44] on div "Archive chat" at bounding box center [678, 45] width 39 height 8
click at [693, 19] on div "AREAAL" at bounding box center [689, 17] width 21 height 5
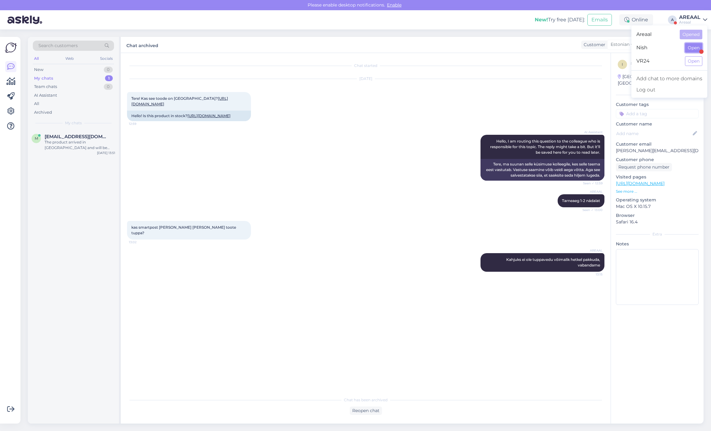
click at [692, 44] on button "Open" at bounding box center [693, 48] width 17 height 10
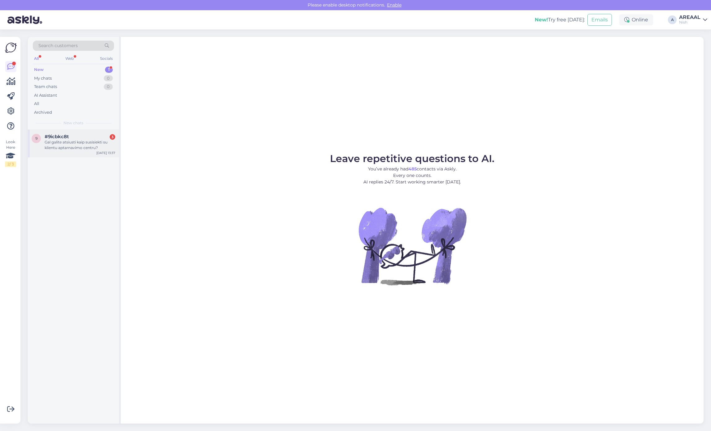
click at [93, 141] on div "Gal galite atsiusti kaip susisiekti su klientu aptarnavimo centru?" at bounding box center [80, 144] width 71 height 11
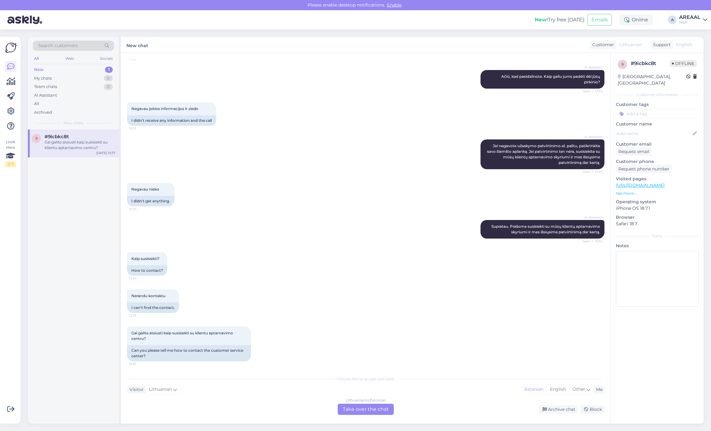
scroll to position [124, 0]
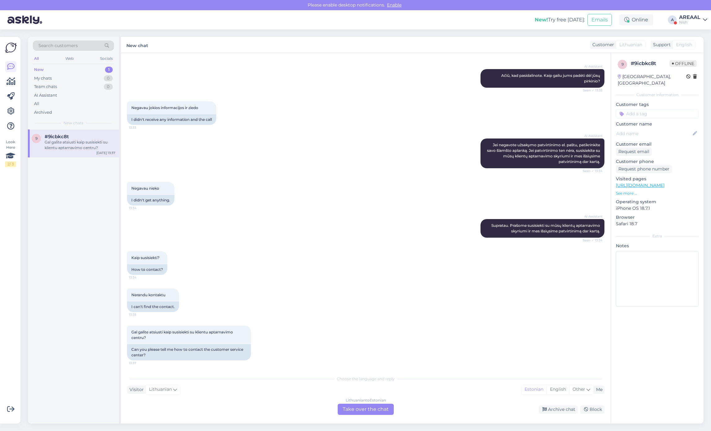
click at [301, 425] on div "Search customers All Web Socials New 1 My chats 0 Team chats 0 AI Assistant All…" at bounding box center [367, 229] width 686 height 401
click at [366, 407] on div "Lithuanian to Estonian Take over the chat" at bounding box center [366, 408] width 56 height 11
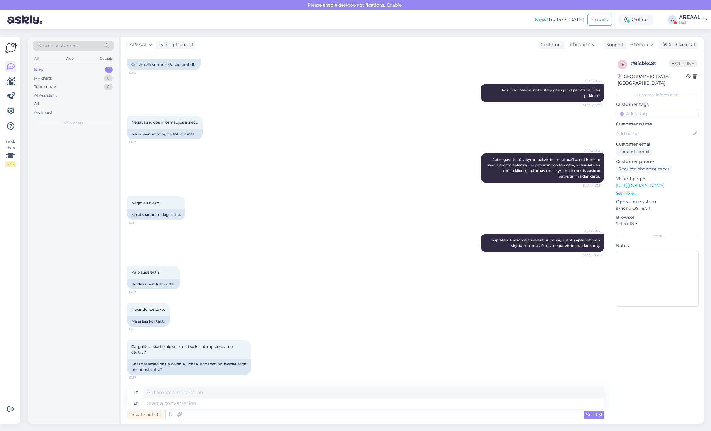
scroll to position [109, 0]
click at [366, 406] on textarea at bounding box center [373, 403] width 461 height 11
type textarea "you ca"
type textarea "tu"
type textarea "You can"
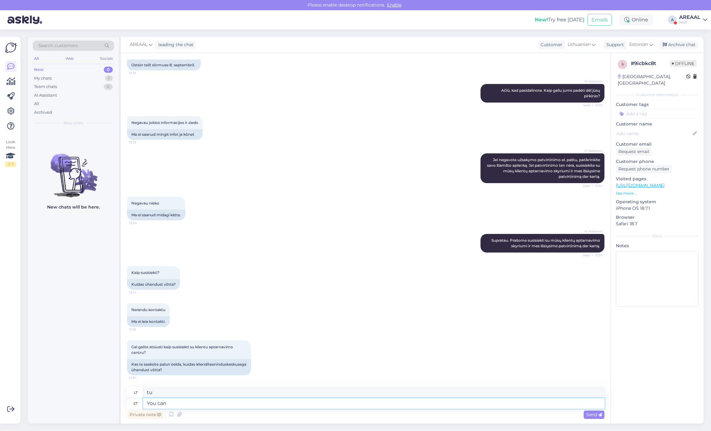
type textarea "Tu"
type textarea "You can cont"
type textarea "[PERSON_NAME]"
type textarea "You can contact"
type textarea "Galite susisiekti"
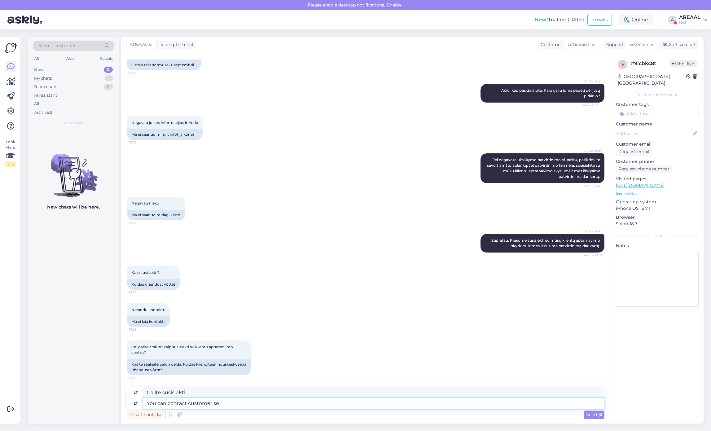
type textarea "You can contact customer ser"
type textarea "Galite susisiekti su klientu"
paste textarea "[EMAIL_ADDRESS][DOMAIN_NAME]"
type textarea "You can contact customer service [EMAIL_ADDRESS][DOMAIN_NAME]"
type textarea "Klientų aptarnavimo tarnybai galite susisiekti el [EMAIL_ADDRESS][DOMAIN_NAME]"
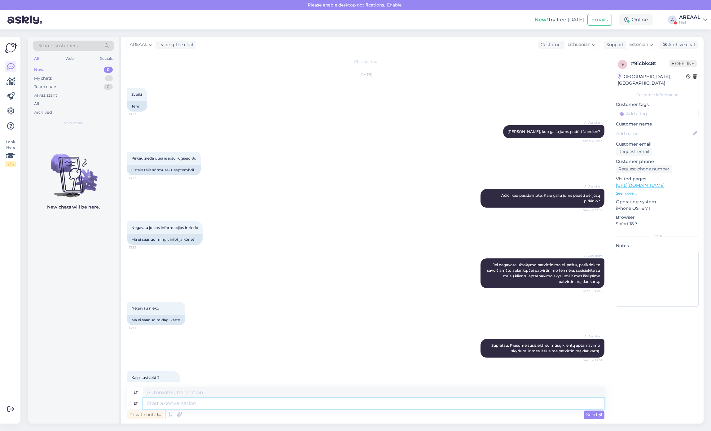
scroll to position [0, 0]
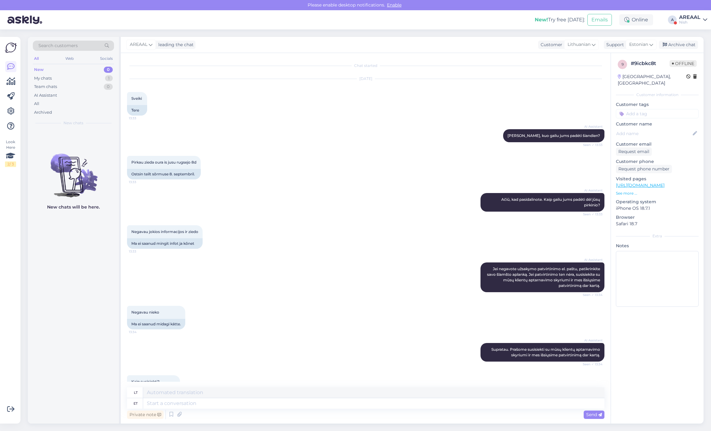
click at [78, 400] on div "New chats will be here." at bounding box center [73, 276] width 91 height 294
click at [420, 210] on div "AI Assistant Ačiū, kad pasidalinote. Kaip galiu jums padėti dėl jūsų pirkinio? …" at bounding box center [365, 202] width 477 height 32
click at [685, 44] on div "Archive chat" at bounding box center [678, 45] width 39 height 8
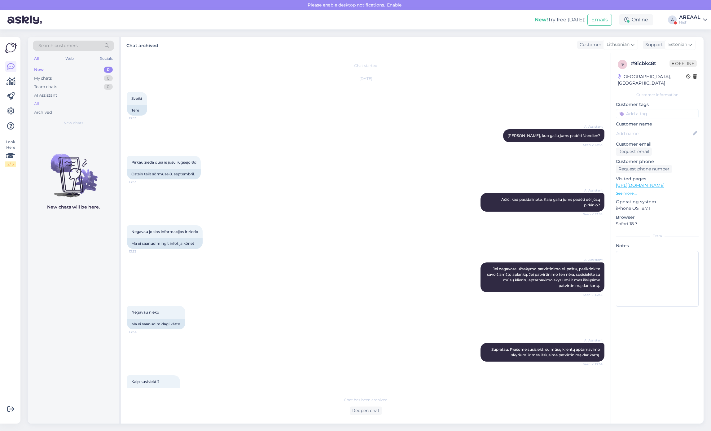
click at [79, 104] on div "All" at bounding box center [73, 103] width 81 height 9
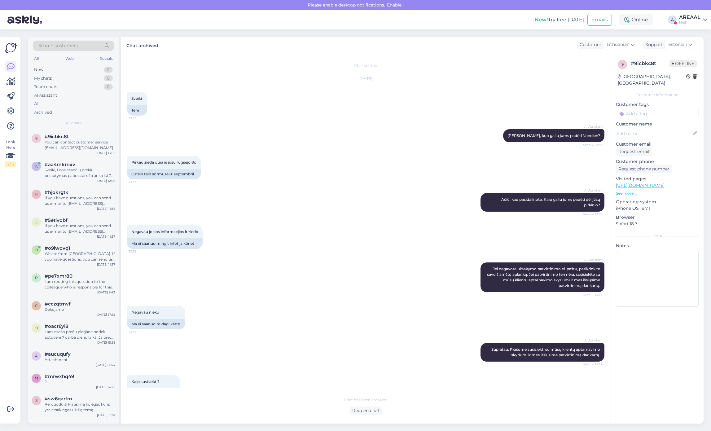
click at [80, 159] on div "a #aa4mkmxv Sveiki, Laos esančių prekių pristatymas paprastai užtrunka iki 7 da…" at bounding box center [73, 171] width 91 height 28
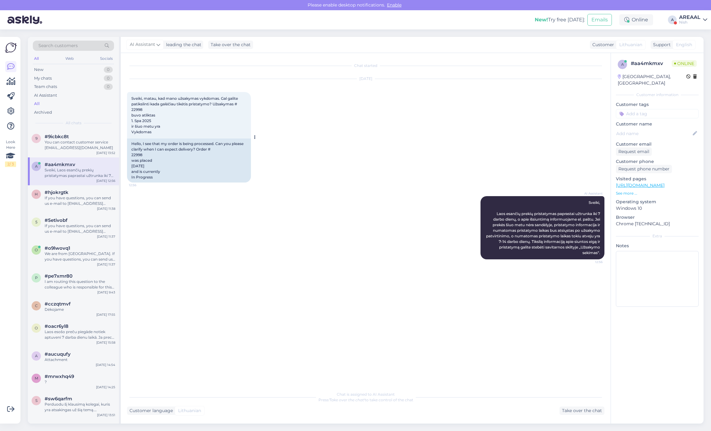
click at [128, 153] on div "Hello, I see that my order is being processed. Can you please clarify when I ca…" at bounding box center [189, 160] width 124 height 44
copy div "22998"
click at [268, 405] on div "Chat is assigned to AI Assistant Press 'Take over the chat' to take control of …" at bounding box center [365, 401] width 477 height 27
click at [79, 191] on div "#hjokrgtk" at bounding box center [80, 192] width 71 height 6
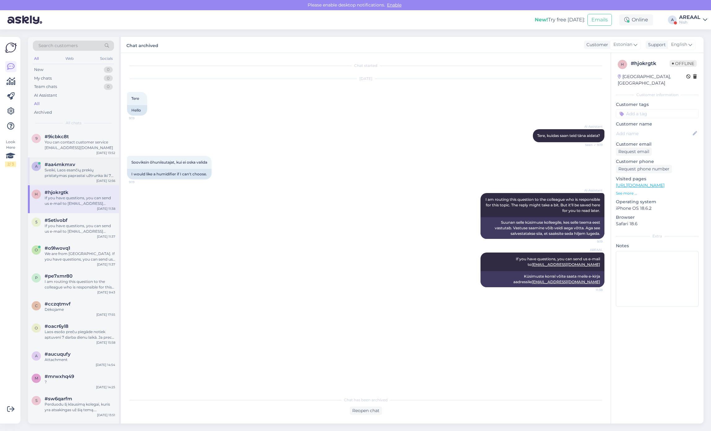
click at [74, 169] on div "Sveiki, Laos esančių prekių pristatymas paprastai užtrunka iki 7 darbo dienų, o…" at bounding box center [80, 172] width 71 height 11
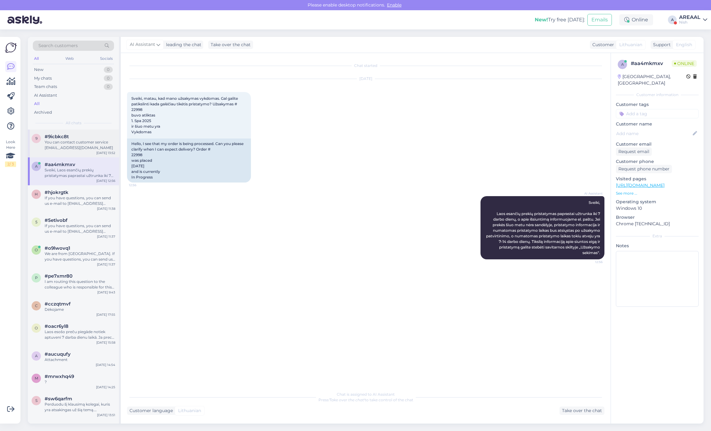
click at [76, 143] on div "You can contact customer service info@ismanusisziedas.lt" at bounding box center [80, 144] width 71 height 11
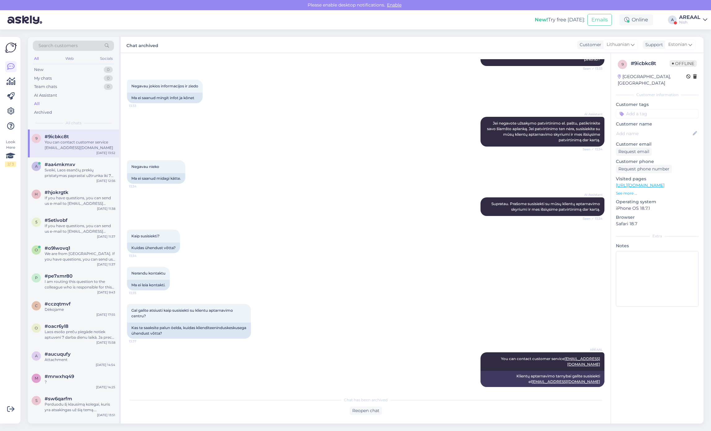
click at [690, 17] on div "AREAAL" at bounding box center [689, 17] width 21 height 5
click at [695, 32] on button "Open" at bounding box center [693, 35] width 17 height 10
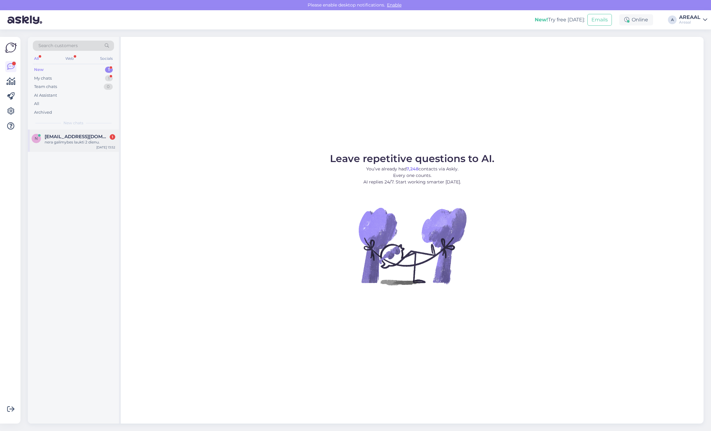
click at [106, 142] on div "nera galimybes laukti 2 dienu." at bounding box center [80, 142] width 71 height 6
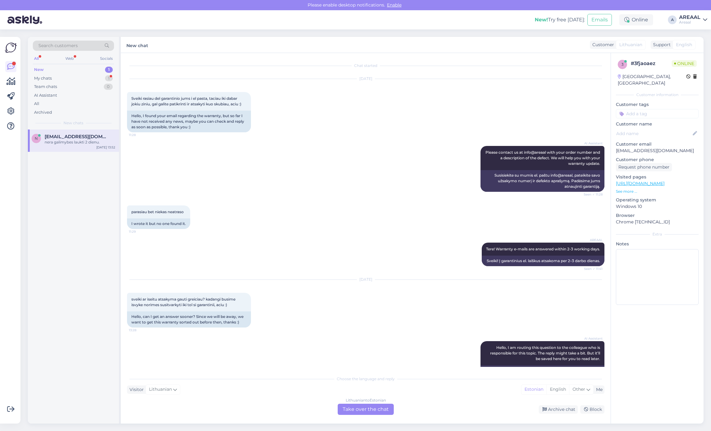
scroll to position [2280, 0]
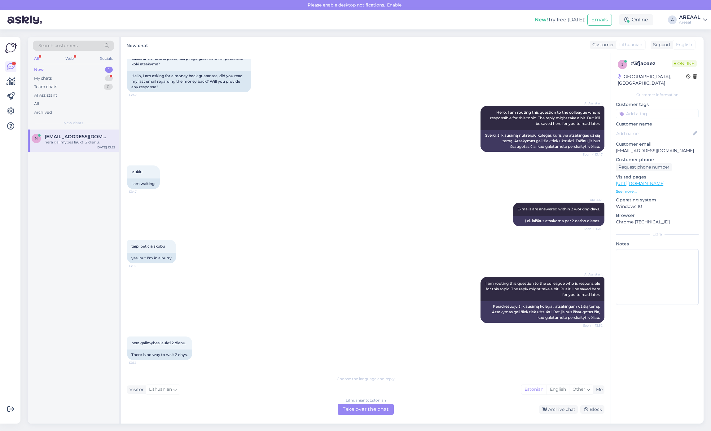
click at [512, 409] on div "Archive chat Block" at bounding box center [500, 409] width 208 height 8
click at [550, 412] on div "Archive chat" at bounding box center [557, 409] width 39 height 8
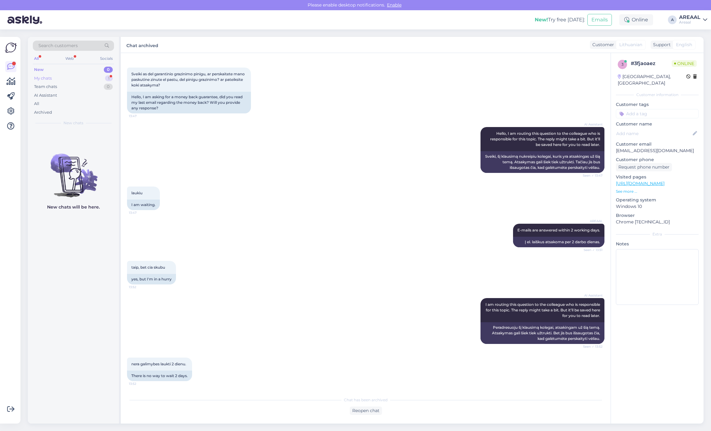
click at [113, 81] on div "My chats 1" at bounding box center [73, 78] width 81 height 9
click at [112, 79] on div "1" at bounding box center [109, 78] width 8 height 6
click at [97, 139] on span "[EMAIL_ADDRESS][DOMAIN_NAME]" at bounding box center [77, 137] width 64 height 6
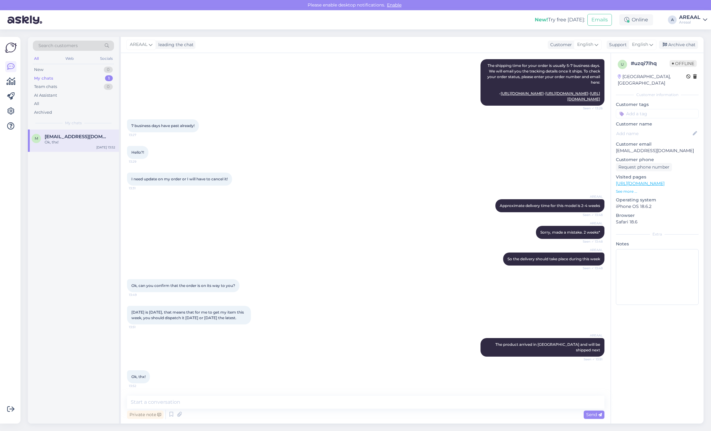
drag, startPoint x: 667, startPoint y: 47, endPoint x: 652, endPoint y: 50, distance: 15.7
click at [668, 47] on div "Archive chat" at bounding box center [678, 45] width 39 height 8
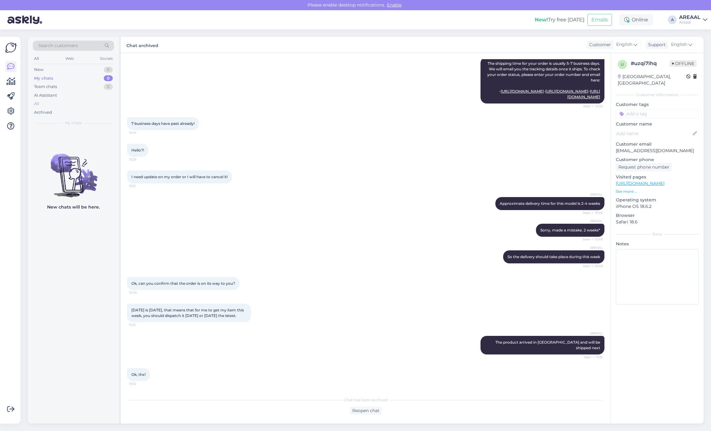
click at [75, 104] on div "All" at bounding box center [73, 103] width 81 height 9
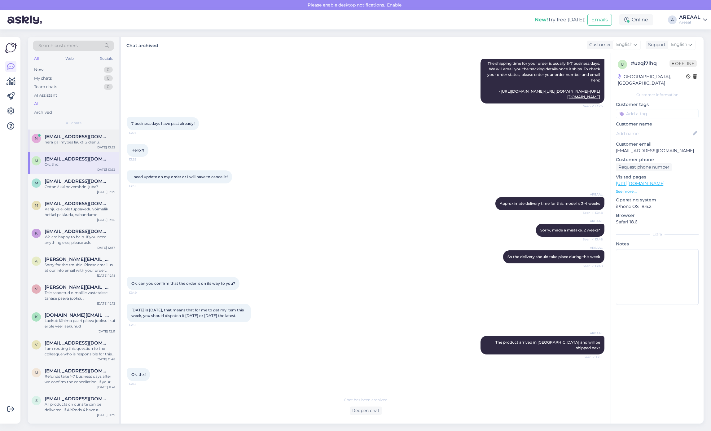
click at [68, 146] on div "n neringutea333@gmail.com nera galimybes laukti 2 dienu. Oct 7 13:52" at bounding box center [73, 140] width 91 height 22
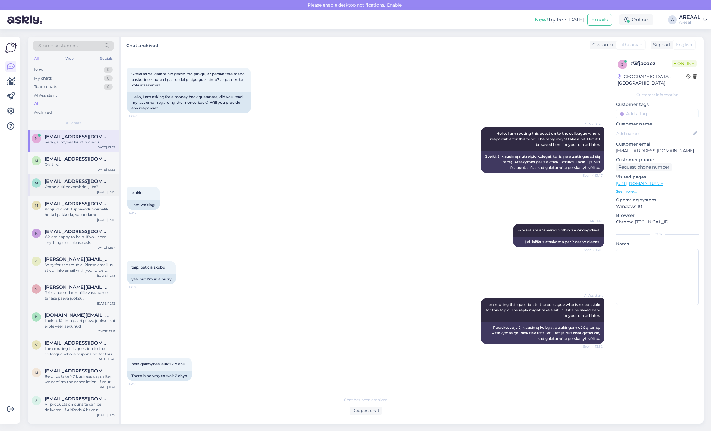
click at [67, 181] on span "[EMAIL_ADDRESS][DOMAIN_NAME]" at bounding box center [77, 181] width 64 height 6
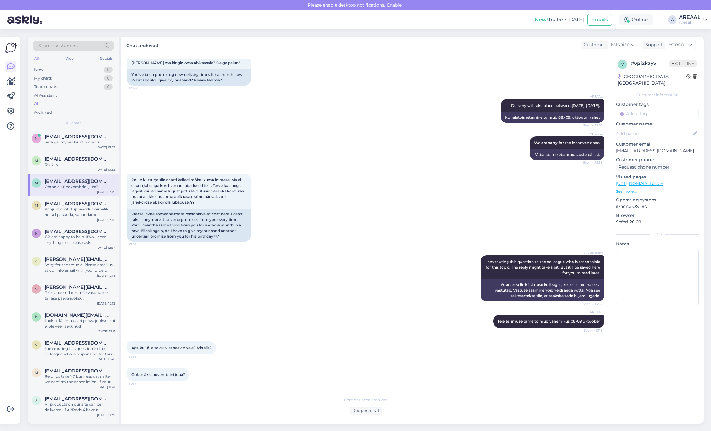
click at [283, 212] on div "Palun kutsuge siia chatti kellegi mõistlikuma inimese. Ma ei suuda juba, iga ko…" at bounding box center [365, 208] width 477 height 82
drag, startPoint x: 283, startPoint y: 212, endPoint x: 283, endPoint y: 205, distance: 7.1
click at [283, 208] on div "Palun kutsuge siia chatti kellegi mõistlikuma inimese. Ma ei suuda juba, iga ko…" at bounding box center [365, 208] width 477 height 82
click at [313, 162] on div "AREAAL We are sorry for the inconvenience. Seen ✓ 12:53 Vabandame ebamugavuste …" at bounding box center [365, 147] width 477 height 37
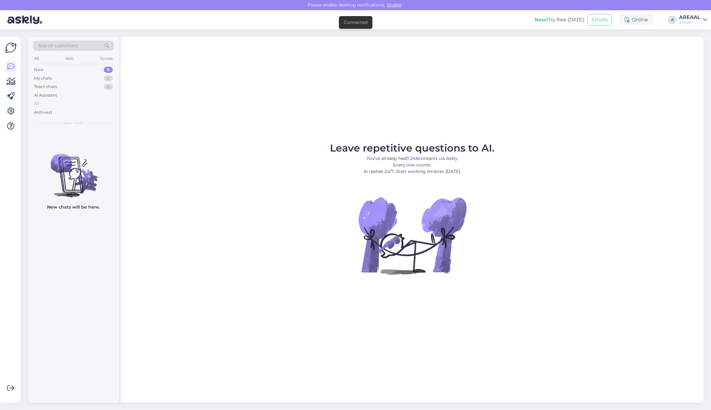
click at [104, 102] on div "All" at bounding box center [73, 103] width 81 height 9
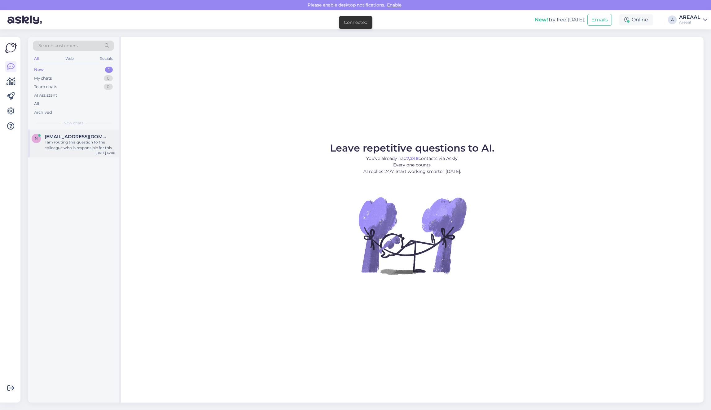
click at [63, 133] on div "n neringutea333@gmail.com I am routing this question to the colleague who is re…" at bounding box center [73, 143] width 91 height 28
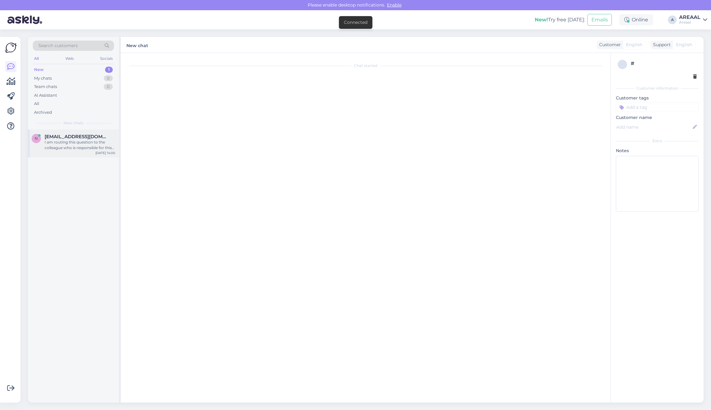
scroll to position [2398, 0]
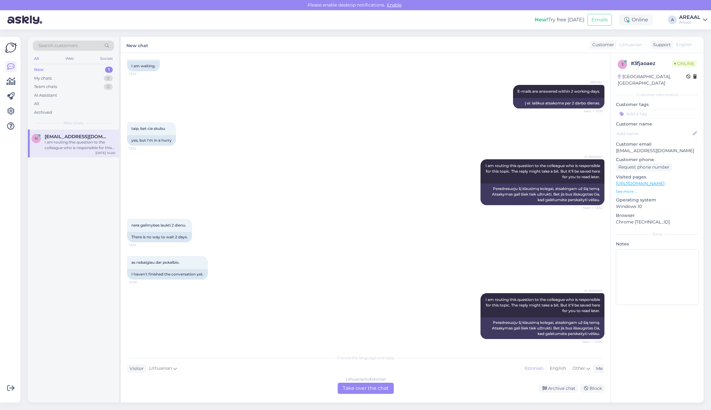
click at [299, 169] on div "AI Assistant I am routing this question to the colleague who is responsible for…" at bounding box center [365, 181] width 477 height 59
click at [84, 104] on div "All" at bounding box center [73, 103] width 81 height 9
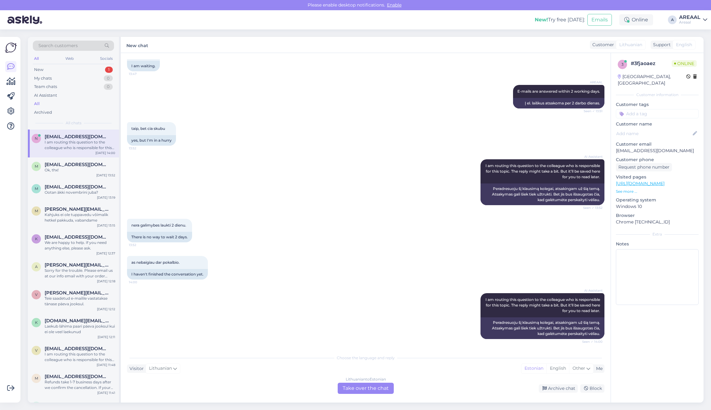
click at [294, 170] on div "AI Assistant I am routing this question to the colleague who is responsible for…" at bounding box center [365, 181] width 477 height 59
click at [574, 91] on span "E-mails are answered within 2 working days." at bounding box center [558, 91] width 83 height 5
click at [573, 92] on span "E-mails are answered within 2 working days." at bounding box center [558, 91] width 83 height 5
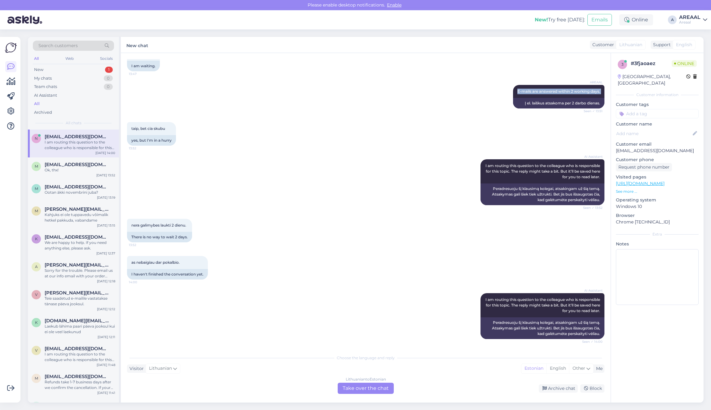
copy div "E-mails are answered within 2 working days. Seen ✓ 13:51"
click at [351, 386] on div "Lithuanian to Estonian Take over the chat" at bounding box center [366, 387] width 56 height 11
click at [342, 381] on div "Choose the language and reply Visitor Lithuanian Me Estonian English Other Lith…" at bounding box center [365, 372] width 477 height 42
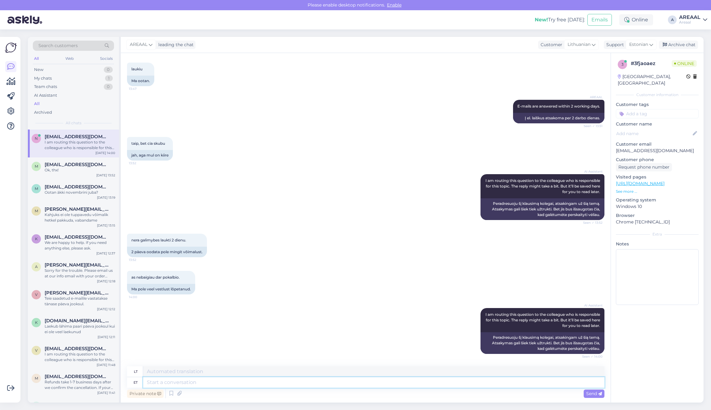
click at [344, 382] on textarea at bounding box center [373, 382] width 461 height 11
paste textarea "E-mails are answered within 2 working days."
type textarea "E-mails are answered within 2 working days."
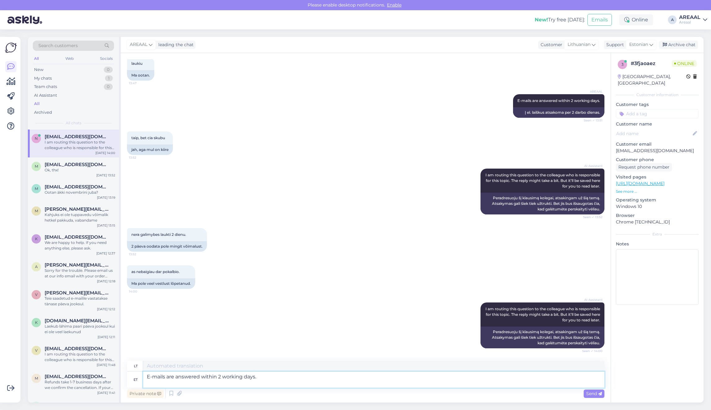
type textarea "Į el. laiškus atsakoma per 2 darbo dienas."
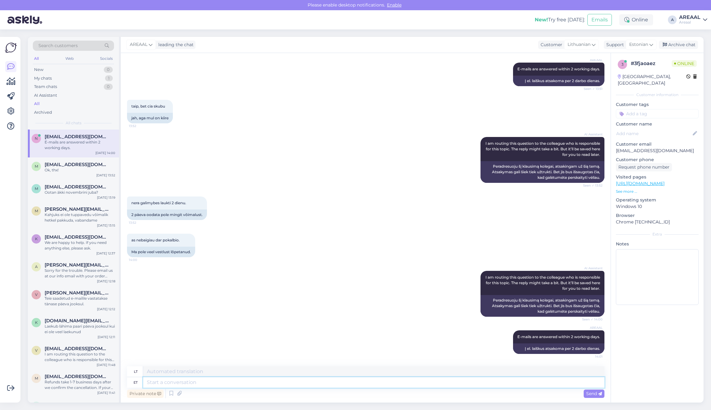
scroll to position [2409, 0]
click at [464, 121] on div "taip, bet cia skubu 13:52 jah, aga mul on kiire" at bounding box center [365, 111] width 477 height 37
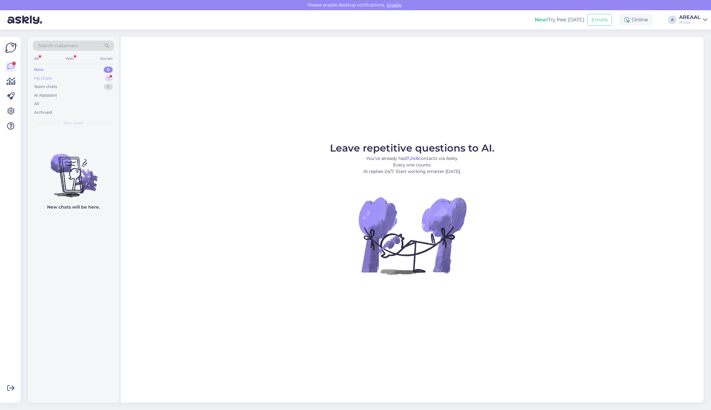
click at [102, 76] on div "My chats 1" at bounding box center [73, 78] width 81 height 9
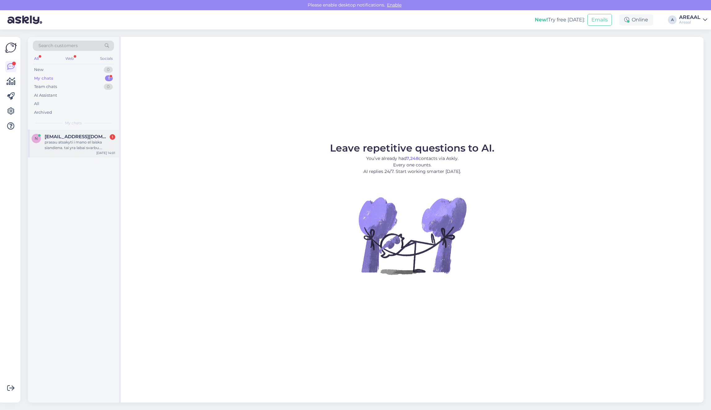
click at [90, 139] on div "prasau atsakyti i mano el laiska siandiena. tai yra labai svarbu. perskaiciau i…" at bounding box center [80, 144] width 71 height 11
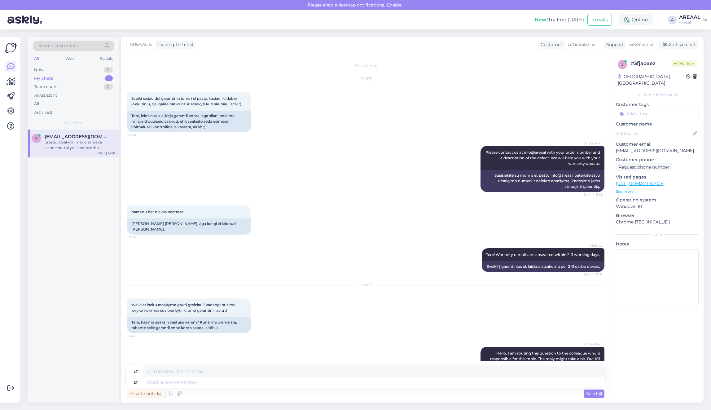
scroll to position [2502, 0]
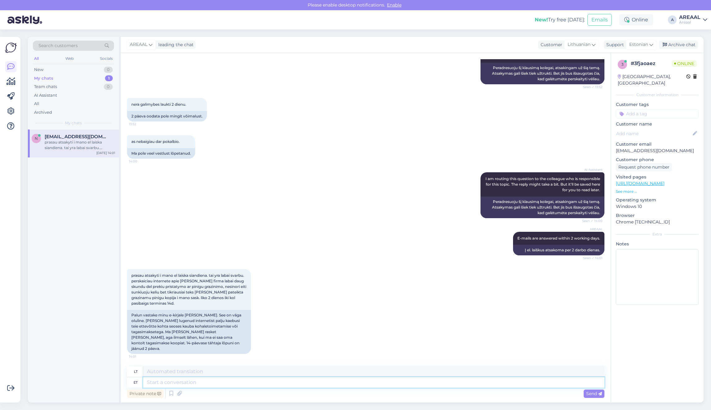
click at [256, 381] on textarea at bounding box center [373, 382] width 461 height 11
click at [674, 44] on div "Archive chat" at bounding box center [678, 45] width 39 height 8
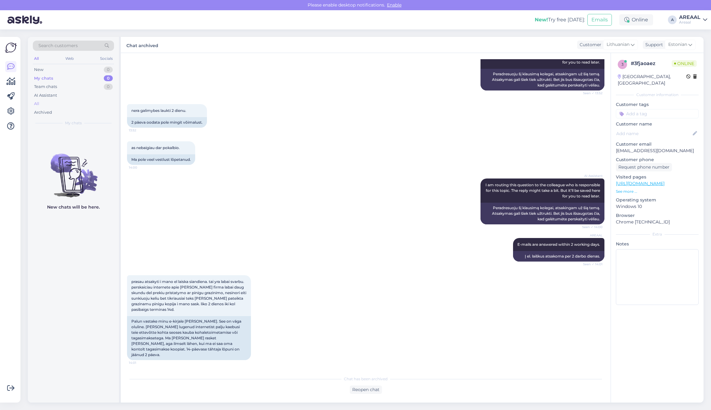
click at [84, 105] on div "All" at bounding box center [73, 103] width 81 height 9
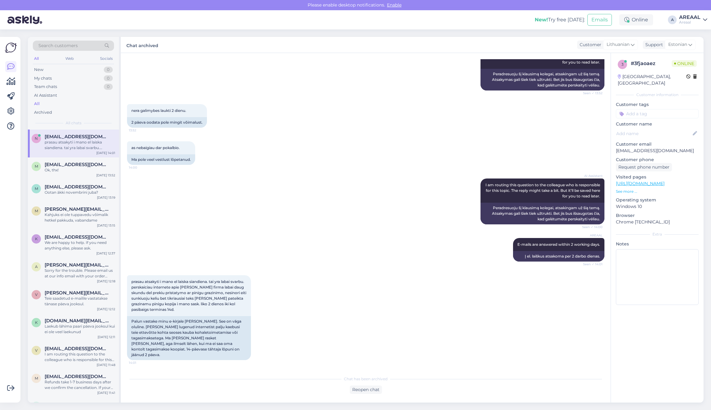
click at [92, 155] on div "n neringutea333@gmail.com prasau atsakyti i mano el laiska siandiena. tai yra l…" at bounding box center [73, 143] width 91 height 28
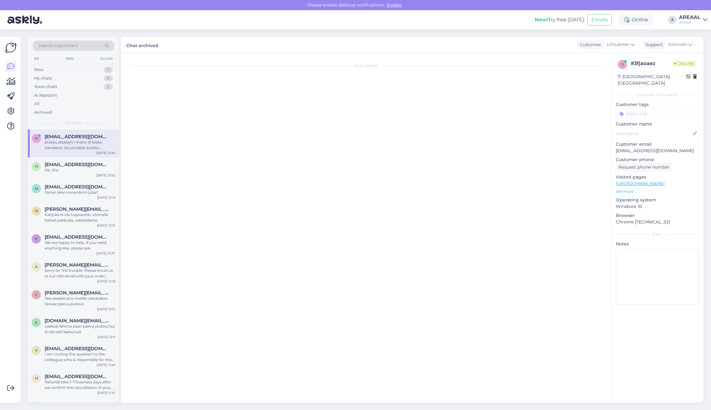
scroll to position [0, 0]
click at [90, 165] on span "[EMAIL_ADDRESS][DOMAIN_NAME]" at bounding box center [77, 165] width 64 height 6
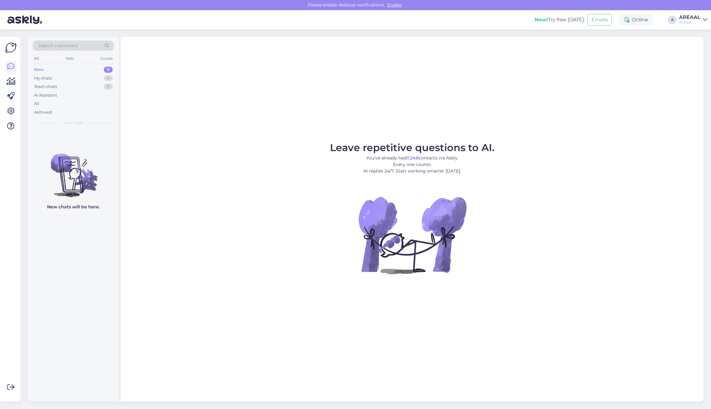
click at [76, 105] on div "All" at bounding box center [73, 103] width 81 height 9
click at [73, 101] on div "All" at bounding box center [73, 103] width 81 height 9
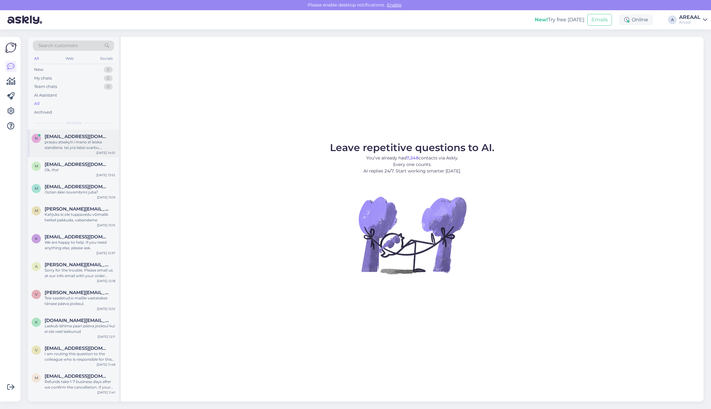
click at [78, 142] on div "prasau atsakyti i mano el laiska siandiena. tai yra labai svarbu. perskaiciau i…" at bounding box center [80, 144] width 71 height 11
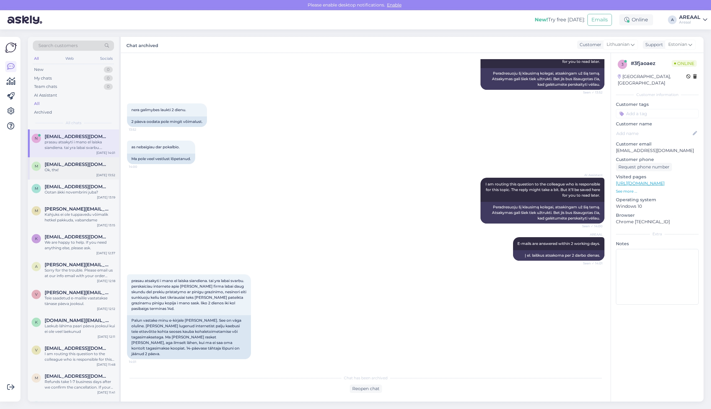
click at [93, 174] on div "m [PERSON_NAME][EMAIL_ADDRESS][DOMAIN_NAME] Ok, thx! [DATE] 13:52" at bounding box center [73, 168] width 91 height 22
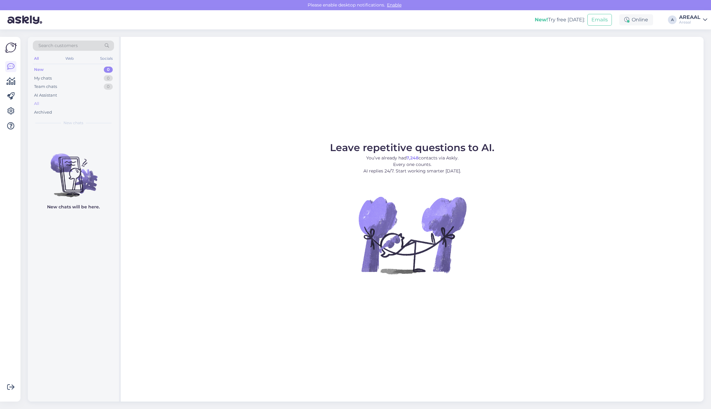
click at [89, 107] on div "All" at bounding box center [73, 103] width 81 height 9
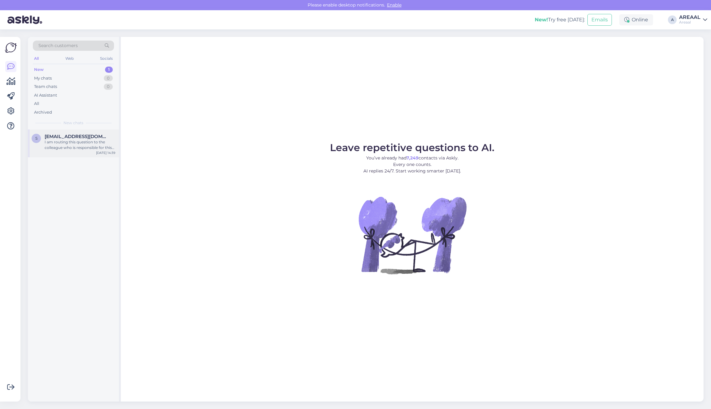
click at [97, 142] on div "I am routing this question to the colleague who is responsible for this topic. …" at bounding box center [80, 144] width 71 height 11
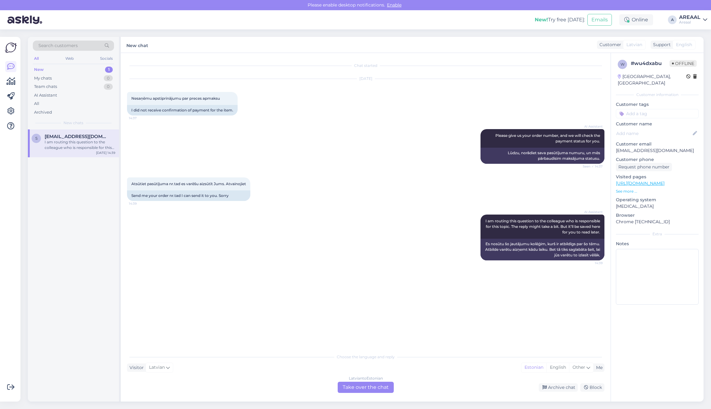
click at [355, 380] on div "Latvian to Estonian" at bounding box center [366, 379] width 34 height 6
click at [358, 389] on div "[DEMOGRAPHIC_DATA] to Estonian Take over the chat" at bounding box center [366, 387] width 56 height 11
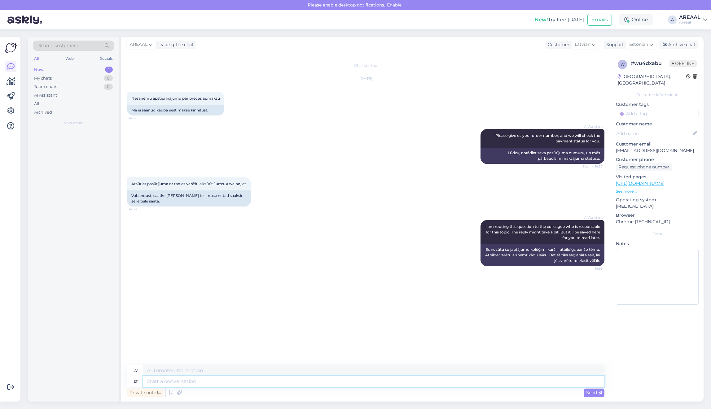
click at [359, 385] on textarea at bounding box center [373, 381] width 461 height 11
type textarea "W"
type textarea "What"
type textarea "Kas"
type textarea "What is th"
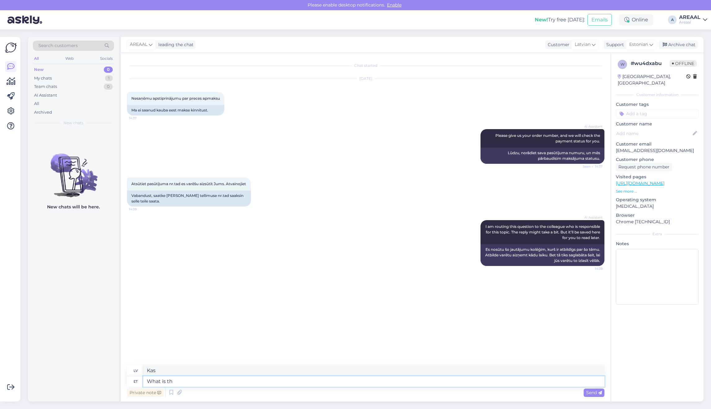
type textarea "Kas ir"
type textarea "What is the order num"
type textarea "Kāda ir kārtība?"
type textarea "What is the order number?"
type textarea "Kāds ir pasūtījuma numurs?"
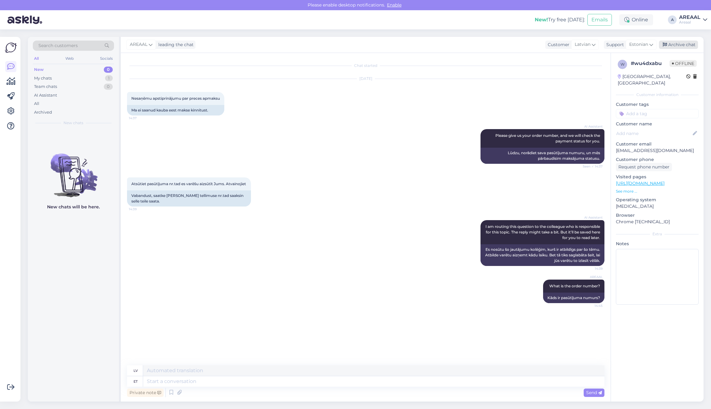
click at [680, 41] on div "Archive chat" at bounding box center [678, 45] width 39 height 8
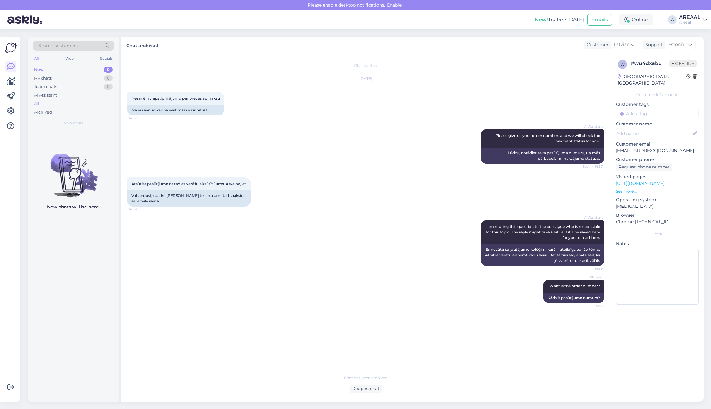
click at [75, 104] on div "All" at bounding box center [73, 103] width 81 height 9
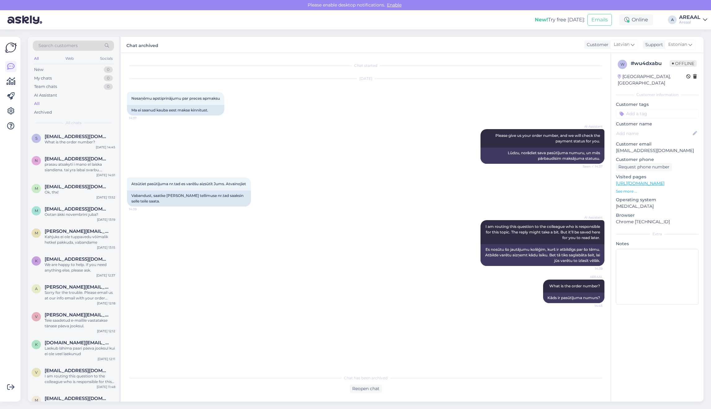
click at [692, 20] on div "Areaal" at bounding box center [689, 22] width 21 height 5
click at [692, 50] on button "Open" at bounding box center [693, 48] width 17 height 10
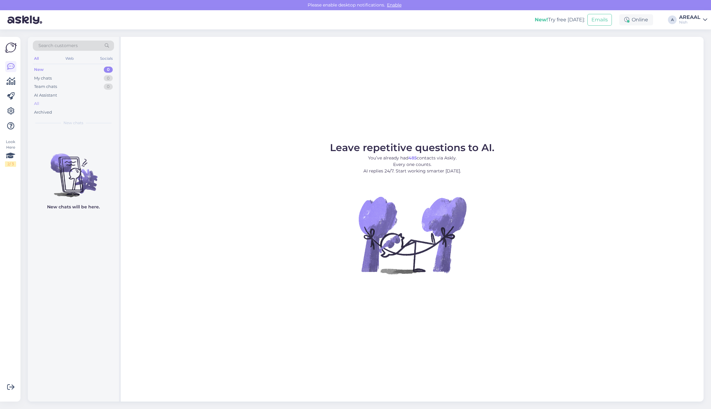
click at [53, 102] on div "All" at bounding box center [73, 103] width 81 height 9
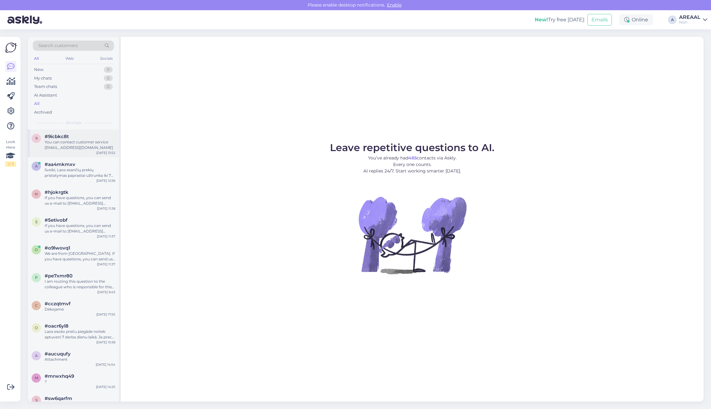
click at [68, 146] on div "You can contact customer service [EMAIL_ADDRESS][DOMAIN_NAME]" at bounding box center [80, 144] width 71 height 11
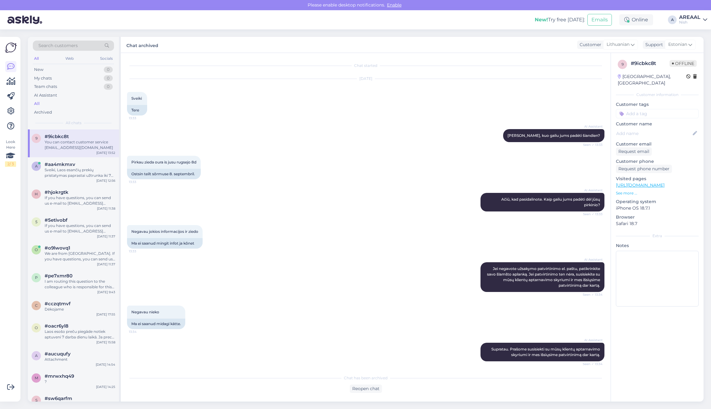
scroll to position [167, 0]
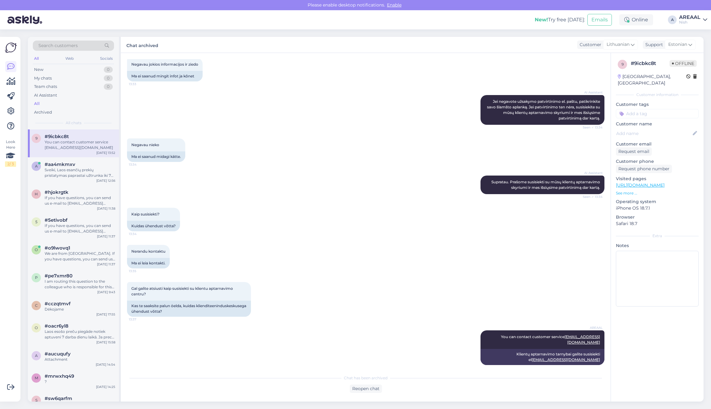
click at [691, 20] on div "Nish" at bounding box center [689, 22] width 21 height 5
click at [694, 36] on button "Open" at bounding box center [693, 35] width 17 height 10
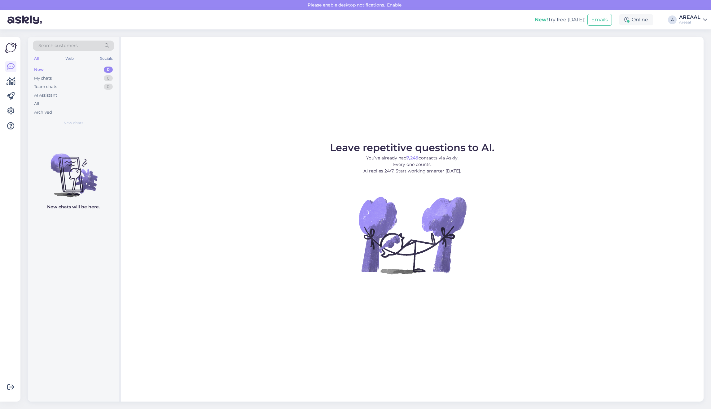
click at [511, 153] on figure "Leave repetitive questions to AI. You’ve already had 7,249 contacts via Askly. …" at bounding box center [411, 217] width 571 height 148
click at [77, 105] on div "All" at bounding box center [73, 103] width 81 height 9
click at [92, 105] on div "All" at bounding box center [73, 103] width 81 height 9
click at [67, 110] on div "Archived" at bounding box center [73, 112] width 81 height 9
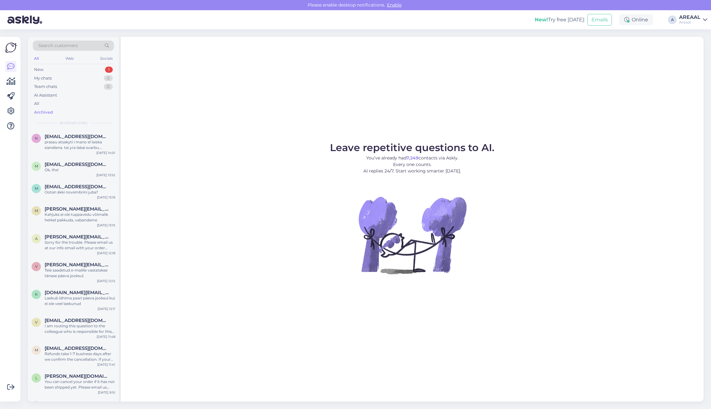
click at [77, 135] on span "[EMAIL_ADDRESS][DOMAIN_NAME]" at bounding box center [77, 137] width 64 height 6
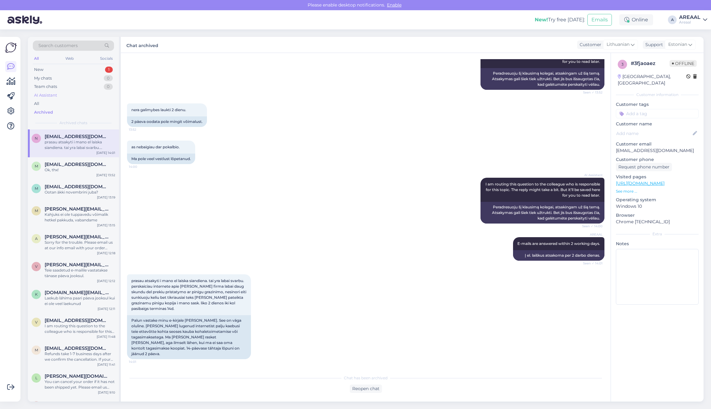
click at [54, 92] on div "AI Assistant" at bounding box center [45, 95] width 23 height 6
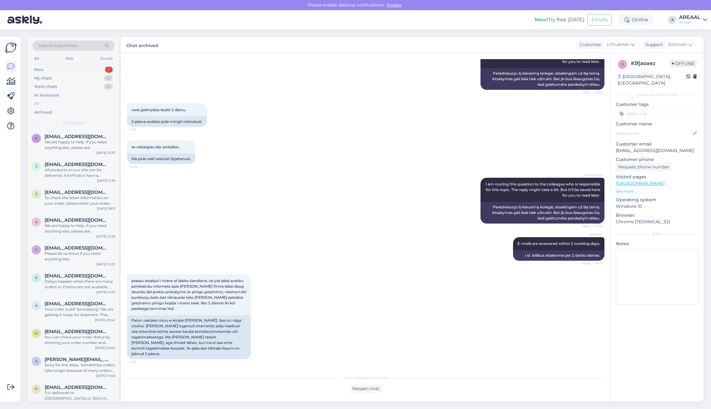
click at [52, 104] on div "All" at bounding box center [73, 103] width 81 height 9
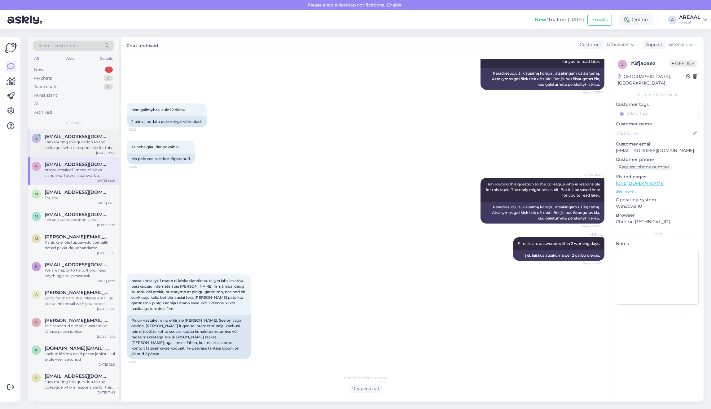
click at [70, 142] on div "I am routing this question to the colleague who is responsible for this topic. …" at bounding box center [80, 144] width 71 height 11
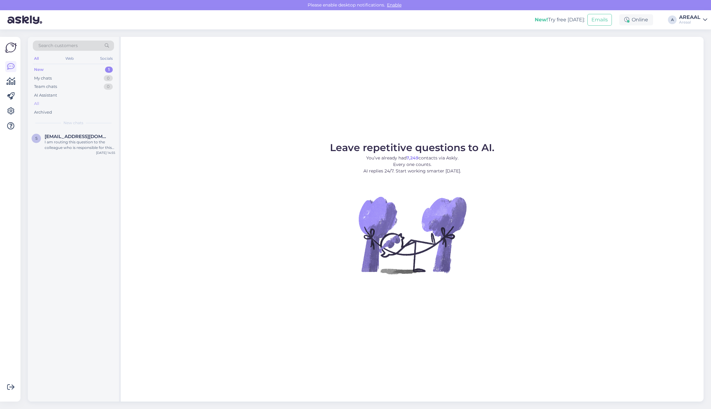
click at [89, 101] on div "All" at bounding box center [73, 103] width 81 height 9
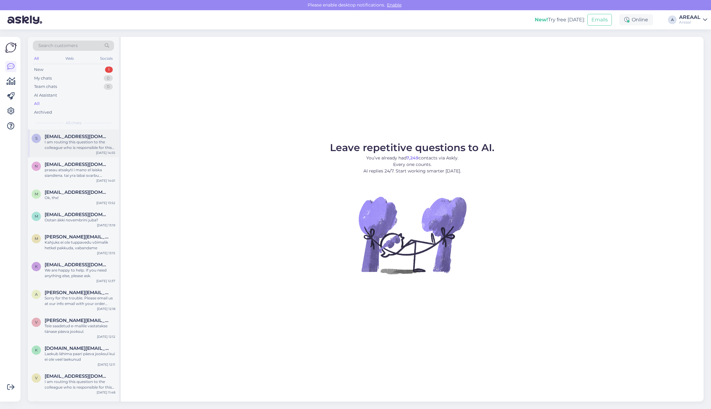
click at [89, 143] on div "I am routing this question to the colleague who is responsible for this topic. …" at bounding box center [80, 144] width 71 height 11
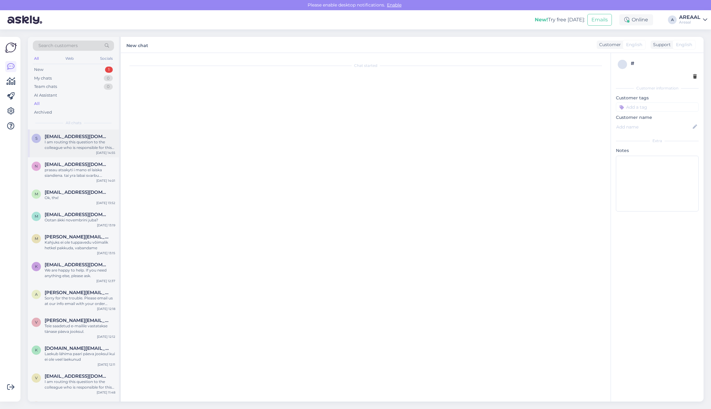
scroll to position [61, 0]
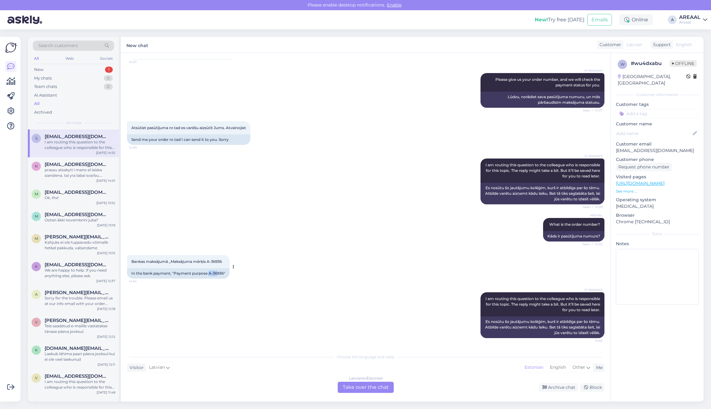
copy div "A-36"
copy div "A-36936"
drag, startPoint x: 210, startPoint y: 273, endPoint x: 224, endPoint y: 273, distance: 14.9
click at [224, 273] on div "In the bank payment, "Payment purpose A-36936"" at bounding box center [178, 273] width 102 height 11
click at [359, 390] on div "Latvian to Estonian Take over the chat" at bounding box center [366, 387] width 56 height 11
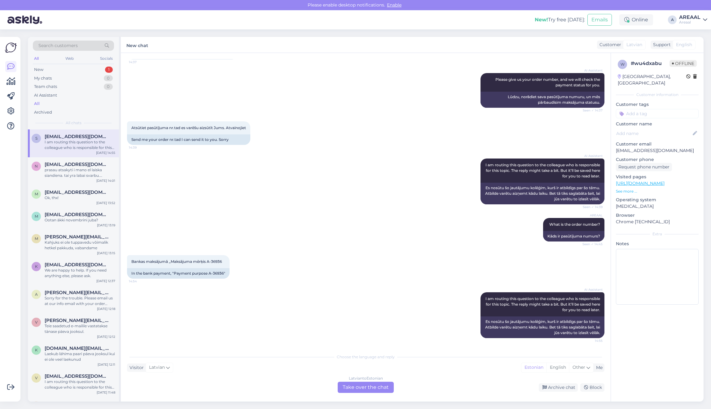
scroll to position [52, 0]
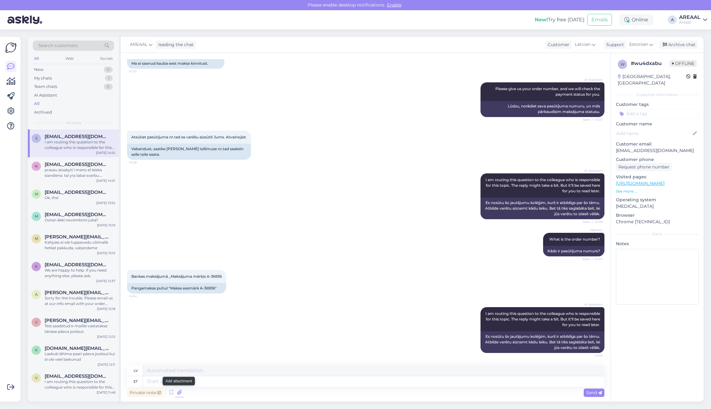
click at [182, 395] on icon at bounding box center [179, 392] width 9 height 9
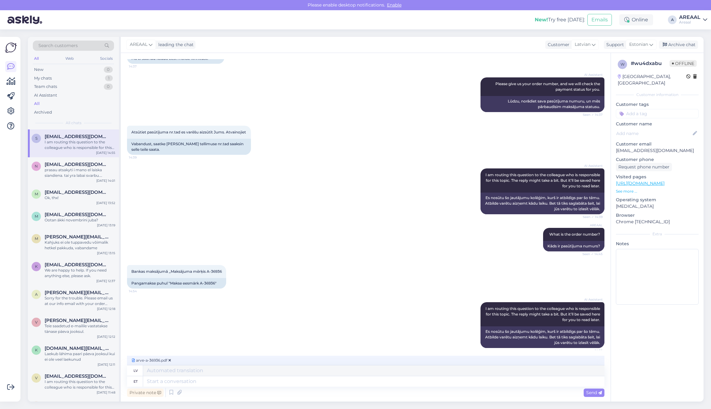
scroll to position [61, 0]
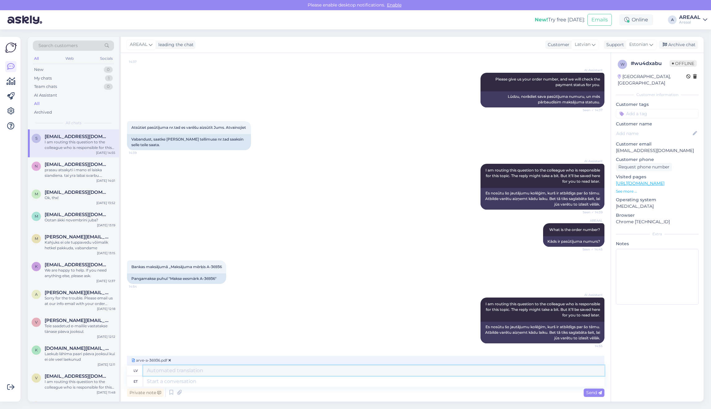
click at [240, 375] on textarea at bounding box center [373, 370] width 461 height 11
type textarea "P"
type textarea "Order ha"
type textarea "Pasūtījums"
type textarea "Order has be"
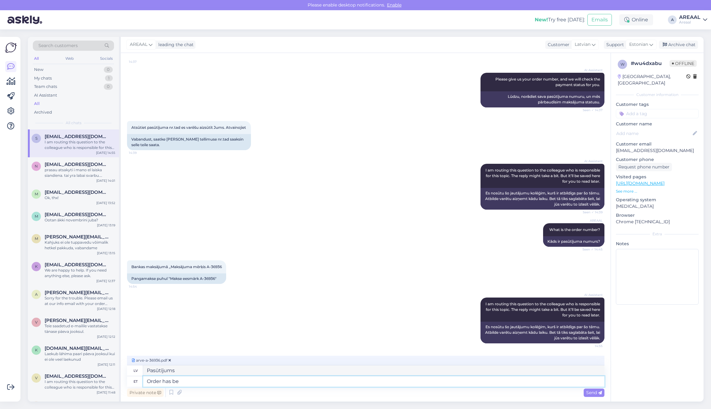
type textarea "Pasūtījumam ir"
type textarea "Order has been se"
type textarea "Pasūtījums ir bijis"
type textarea "Order has been sent t"
type textarea "Pasūtījums ir nosūtīts."
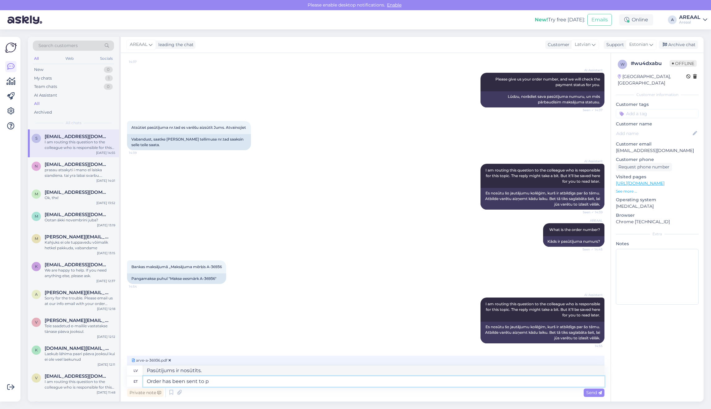
type textarea "Order has been sent to pr"
type textarea "Pasūtījums ir nosūtīts uz"
type textarea "Order has been sent to processing."
type textarea "Pasūtījums ir nosūtīts apstrādei."
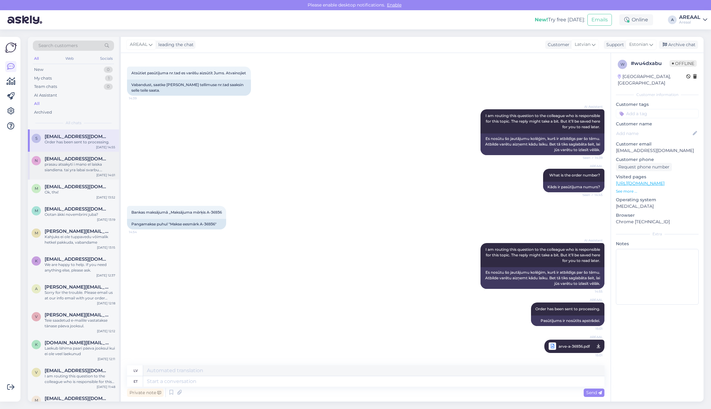
click at [76, 163] on div "prasau atsakyti i mano el laiska siandiena. tai yra labai svarbu. perskaiciau i…" at bounding box center [80, 167] width 71 height 11
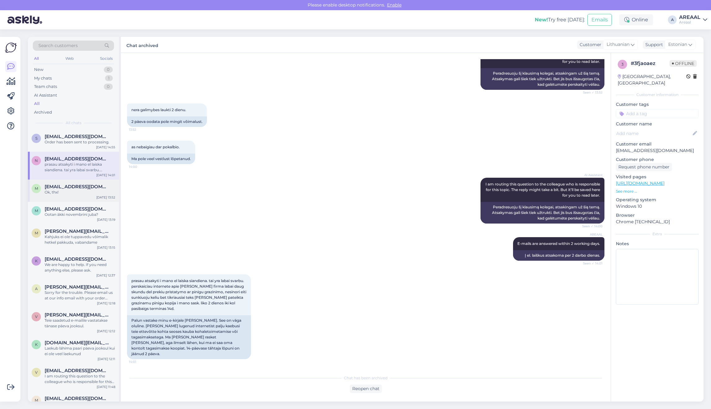
click at [75, 189] on div "Ok, thx!" at bounding box center [80, 192] width 71 height 6
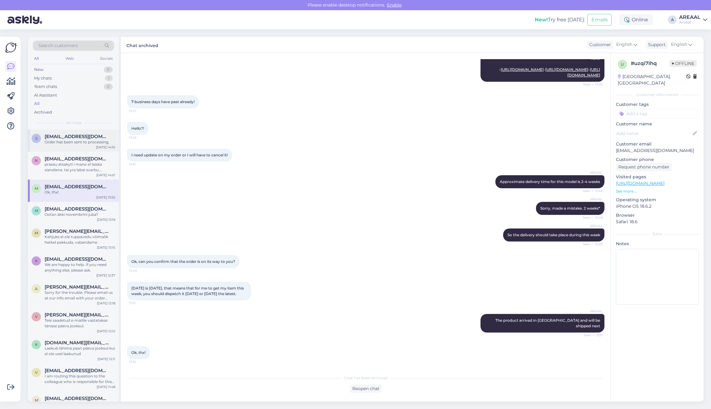
click at [71, 138] on span "[EMAIL_ADDRESS][DOMAIN_NAME]" at bounding box center [77, 137] width 64 height 6
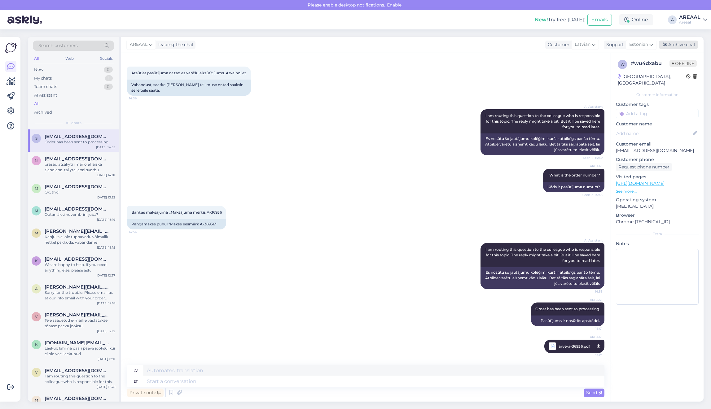
click at [680, 44] on div "Archive chat" at bounding box center [678, 45] width 39 height 8
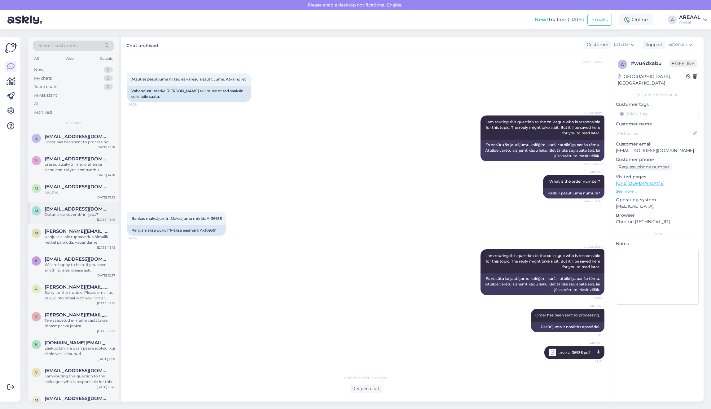
click at [48, 206] on span "[EMAIL_ADDRESS][DOMAIN_NAME]" at bounding box center [77, 209] width 64 height 6
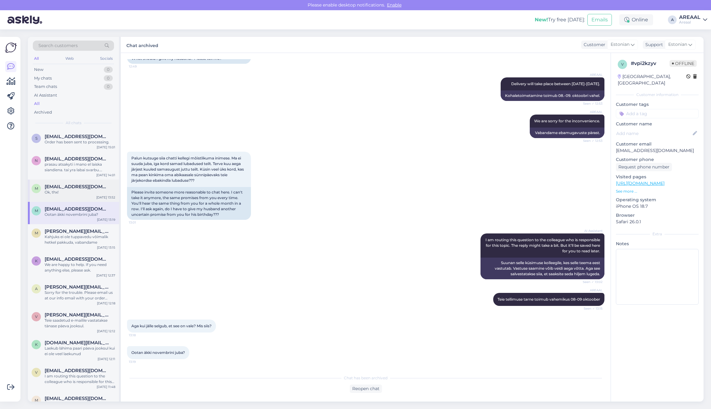
click at [50, 194] on div "Ok, thx!" at bounding box center [80, 192] width 71 height 6
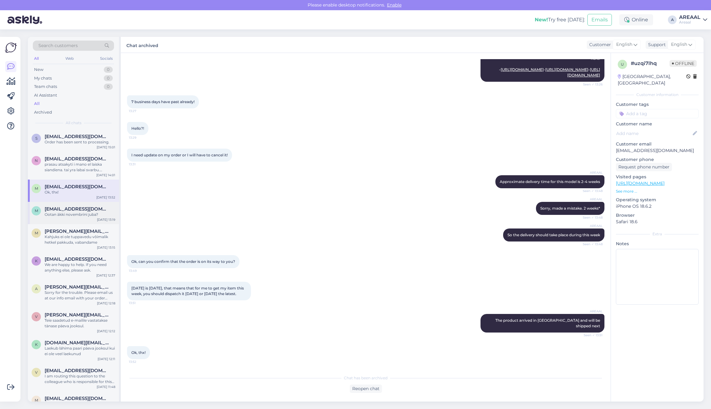
click at [57, 212] on div "Ootan äkki novembrini juba?" at bounding box center [80, 215] width 71 height 6
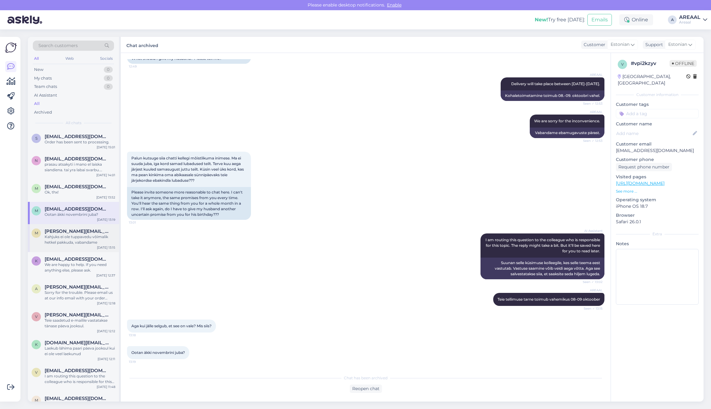
click at [63, 229] on span "[PERSON_NAME][EMAIL_ADDRESS][DOMAIN_NAME]" at bounding box center [77, 232] width 64 height 6
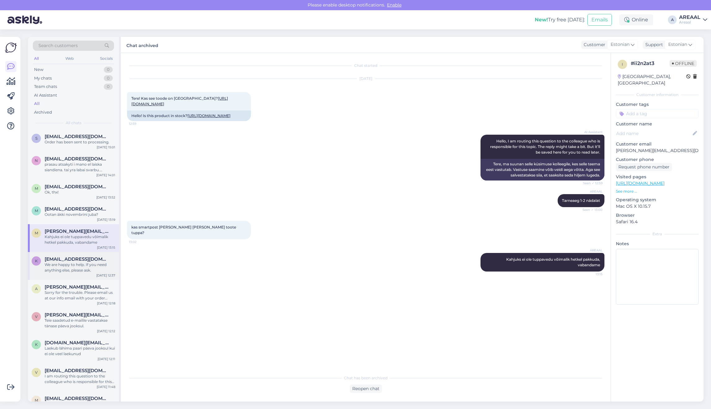
click at [71, 257] on span "[EMAIL_ADDRESS][DOMAIN_NAME]" at bounding box center [77, 259] width 64 height 6
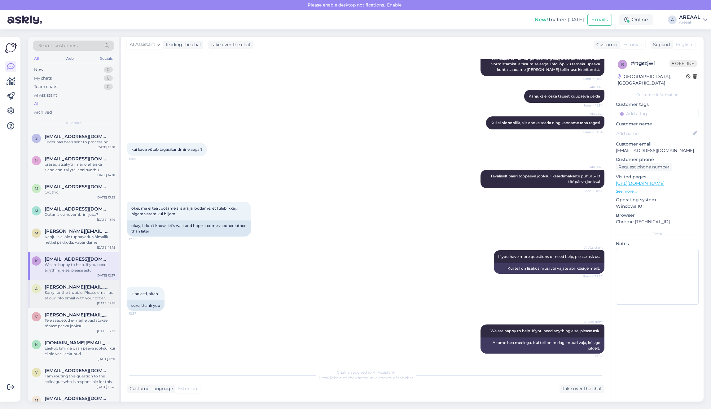
click at [80, 294] on div "Sorry for the trouble. Please email us at our info email with your order detail…" at bounding box center [80, 295] width 71 height 11
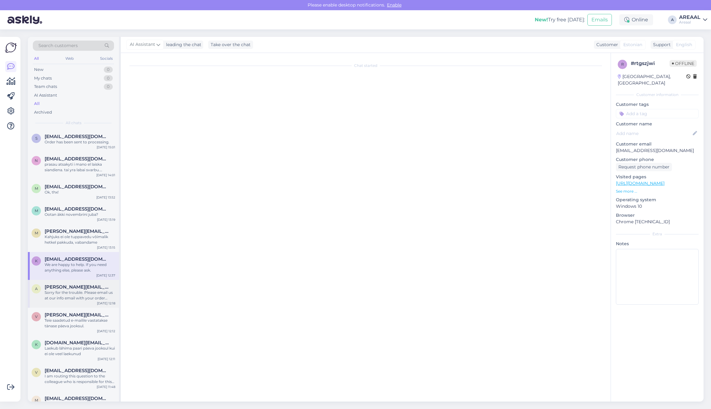
scroll to position [790, 0]
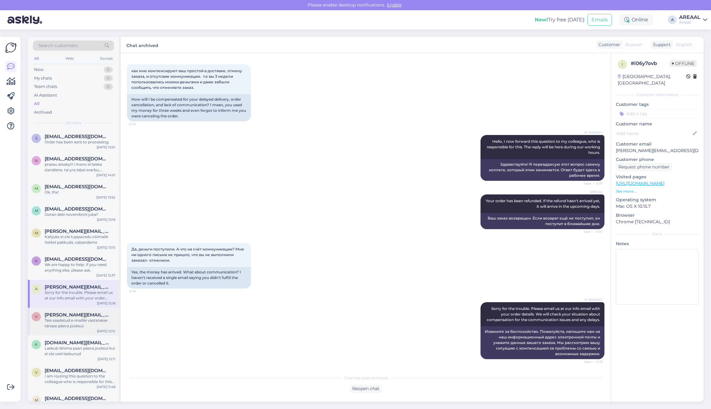
click at [75, 318] on div "Teie saadetud e-mailile vastatakse tänase päeva jooksul." at bounding box center [80, 323] width 71 height 11
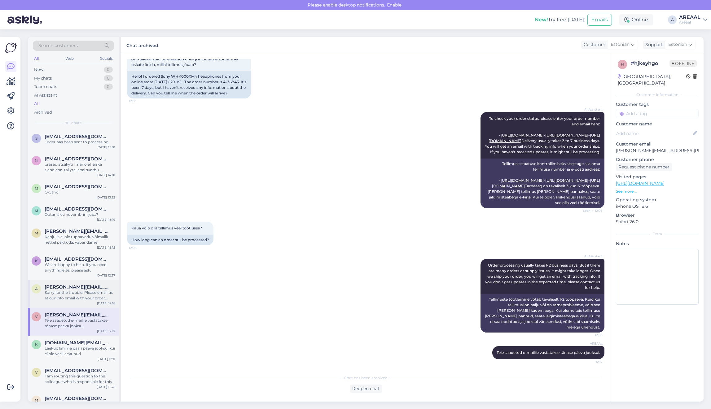
click at [72, 297] on div "Sorry for the trouble. Please email us at our info email with your order detail…" at bounding box center [80, 295] width 71 height 11
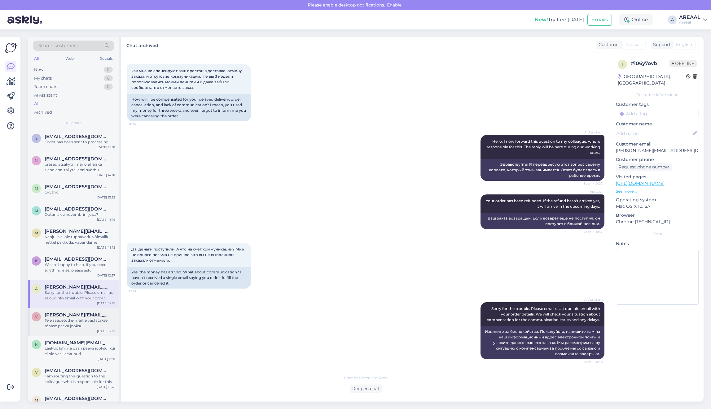
click at [82, 329] on div "v vanessa.rosalie.vetevool@gmail.com Teie saadetud e-mailile vastatakse tänase …" at bounding box center [73, 322] width 91 height 28
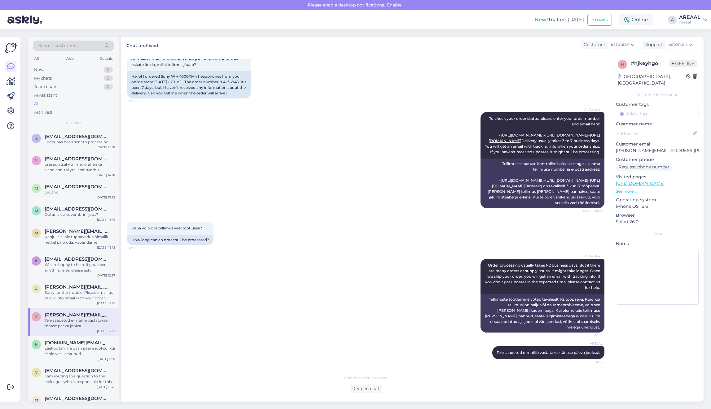
scroll to position [78, 0]
click at [87, 350] on div "Laekub lähima paari päeva jooksul kui ei ole veel laekunud" at bounding box center [80, 351] width 71 height 11
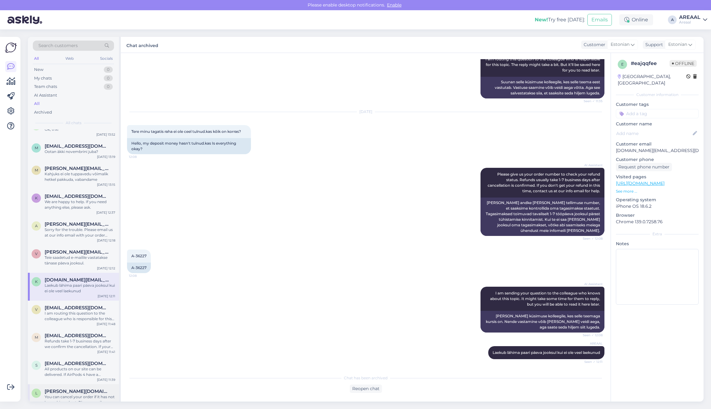
scroll to position [155, 0]
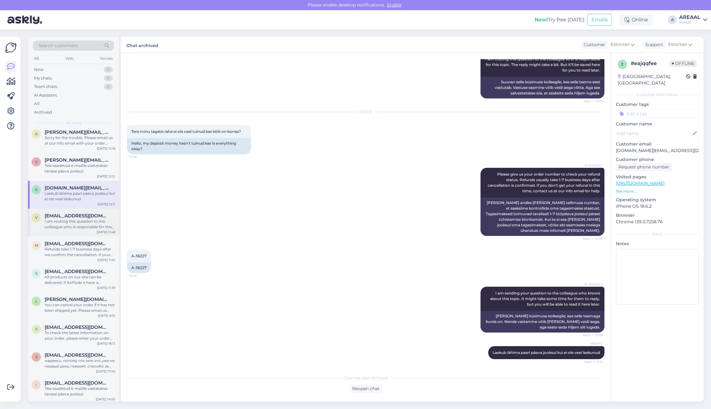
click at [72, 222] on div "I am routing this question to the colleague who is responsible for this topic. …" at bounding box center [80, 224] width 71 height 11
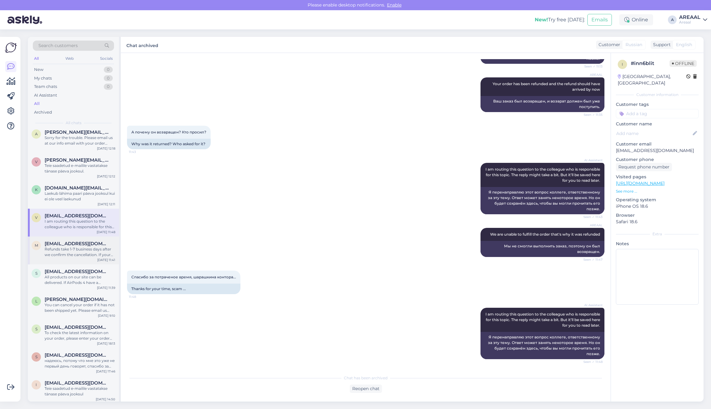
click at [77, 245] on span "[EMAIL_ADDRESS][DOMAIN_NAME]" at bounding box center [77, 244] width 64 height 6
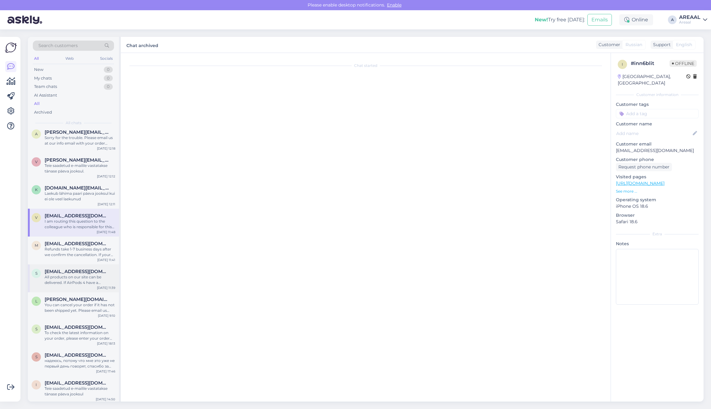
scroll to position [350, 0]
click at [81, 274] on div "All products on our site can be delivered. If AirPods 4 have a 'kiirtarne' labe…" at bounding box center [80, 279] width 71 height 11
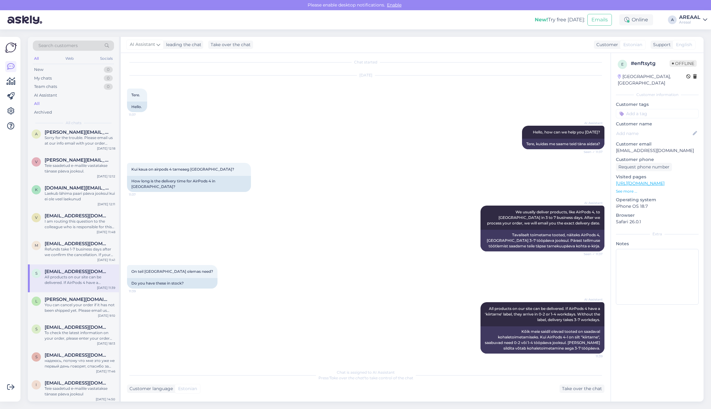
scroll to position [0, 0]
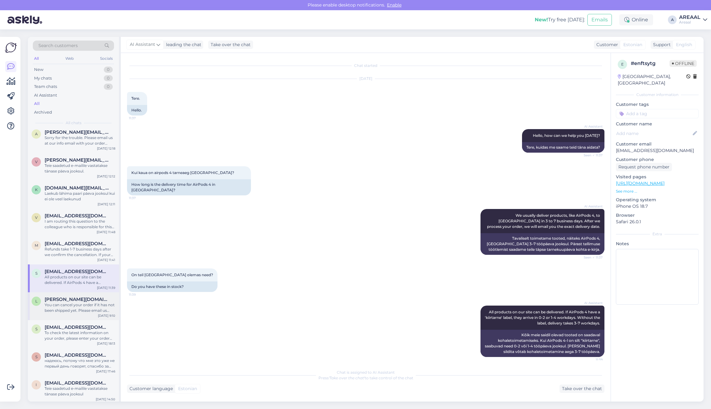
click at [84, 297] on span "[PERSON_NAME][DOMAIN_NAME][EMAIL_ADDRESS][PERSON_NAME][PERSON_NAME][DOMAIN_NAME]" at bounding box center [77, 300] width 64 height 6
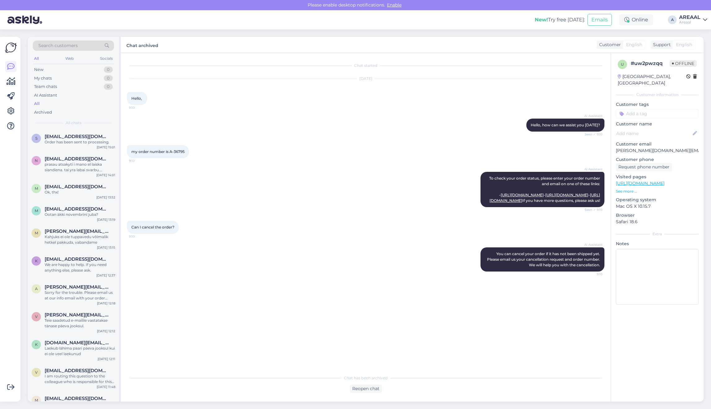
click at [691, 15] on div "AREAAL" at bounding box center [689, 17] width 21 height 5
click at [687, 44] on button "Open" at bounding box center [693, 48] width 17 height 10
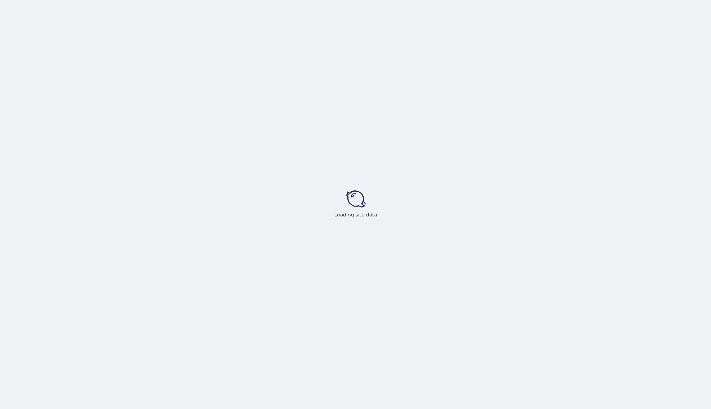
click at [29, 75] on div "Loading site data" at bounding box center [355, 204] width 711 height 409
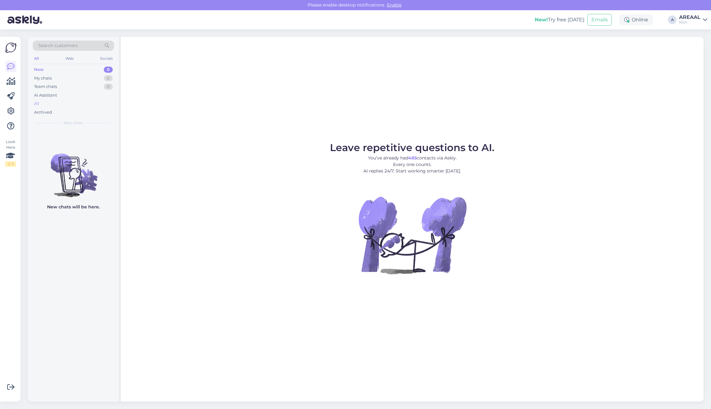
click at [64, 101] on div "All" at bounding box center [73, 103] width 81 height 9
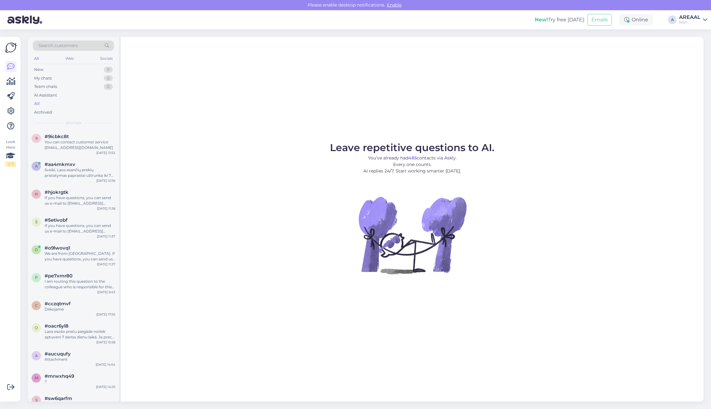
click at [64, 101] on div "All" at bounding box center [73, 103] width 81 height 9
click at [75, 142] on div "You can contact customer service info@ismanusisziedas.lt" at bounding box center [80, 144] width 71 height 11
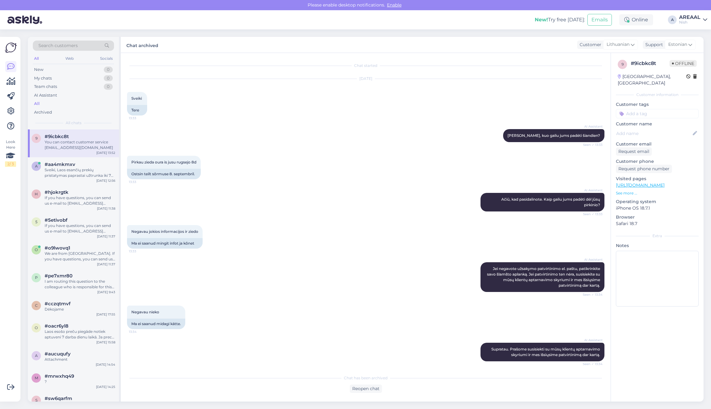
click at [352, 147] on div "AI Assistant Sveiki, kuo galiu jums padėti šiandien? Seen ✓ 13:33" at bounding box center [365, 135] width 477 height 27
click at [675, 25] on div "New! Try free today: Emails Online A AREAAL Nish" at bounding box center [355, 19] width 711 height 19
click at [687, 18] on div "AREAAL" at bounding box center [689, 17] width 21 height 5
click at [692, 36] on button "Open" at bounding box center [693, 35] width 17 height 10
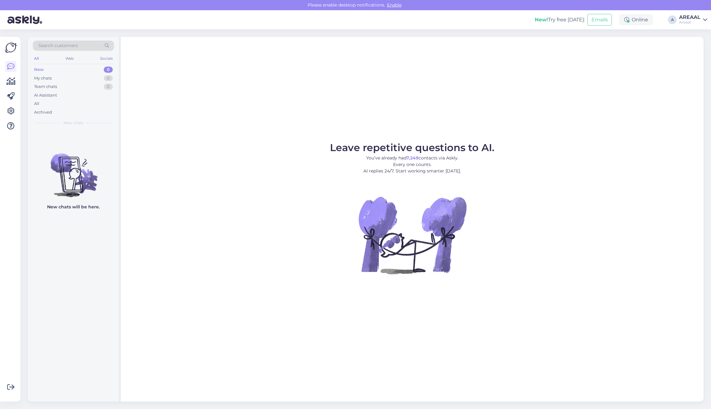
click at [436, 119] on div "Leave repetitive questions to AI. You’ve already had 7,249 contacts via Askly. …" at bounding box center [412, 219] width 582 height 365
click at [426, 82] on div "Leave repetitive questions to AI. You’ve already had 7,249 contacts via Askly. …" at bounding box center [412, 219] width 582 height 365
click at [49, 100] on div "All" at bounding box center [73, 103] width 81 height 9
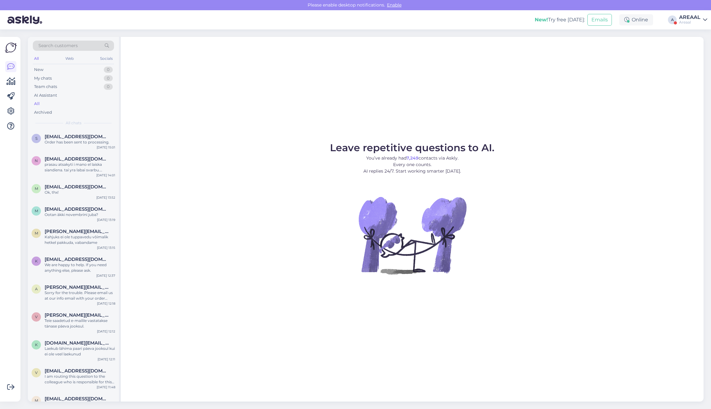
click at [217, 111] on div "Leave repetitive questions to AI. You’ve already had 7,249 contacts via Askly. …" at bounding box center [412, 219] width 582 height 364
